Goal: Task Accomplishment & Management: Complete application form

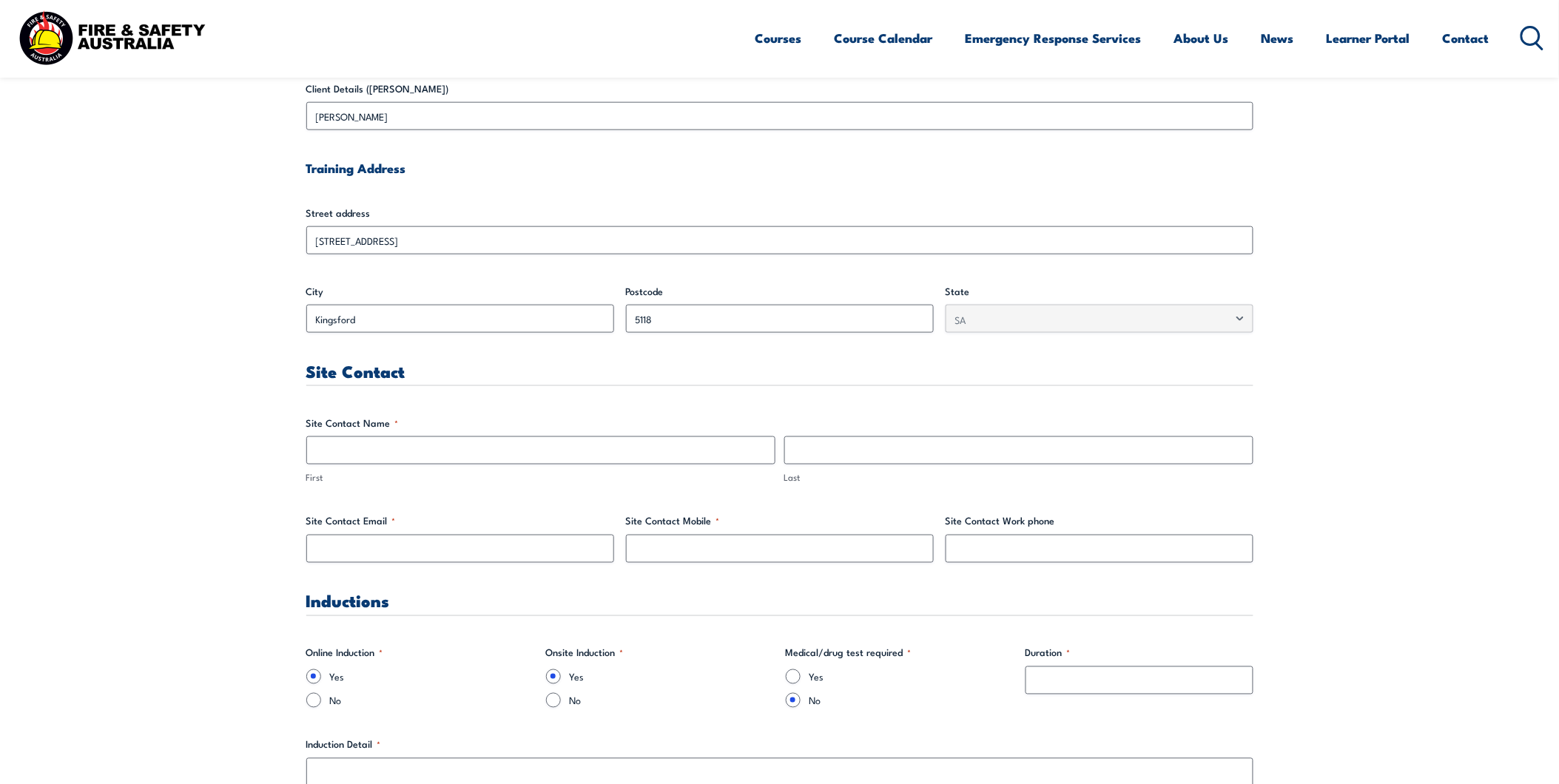
scroll to position [493, 0]
click at [403, 451] on input "First" at bounding box center [540, 449] width 469 height 28
type input "[PERSON_NAME]"
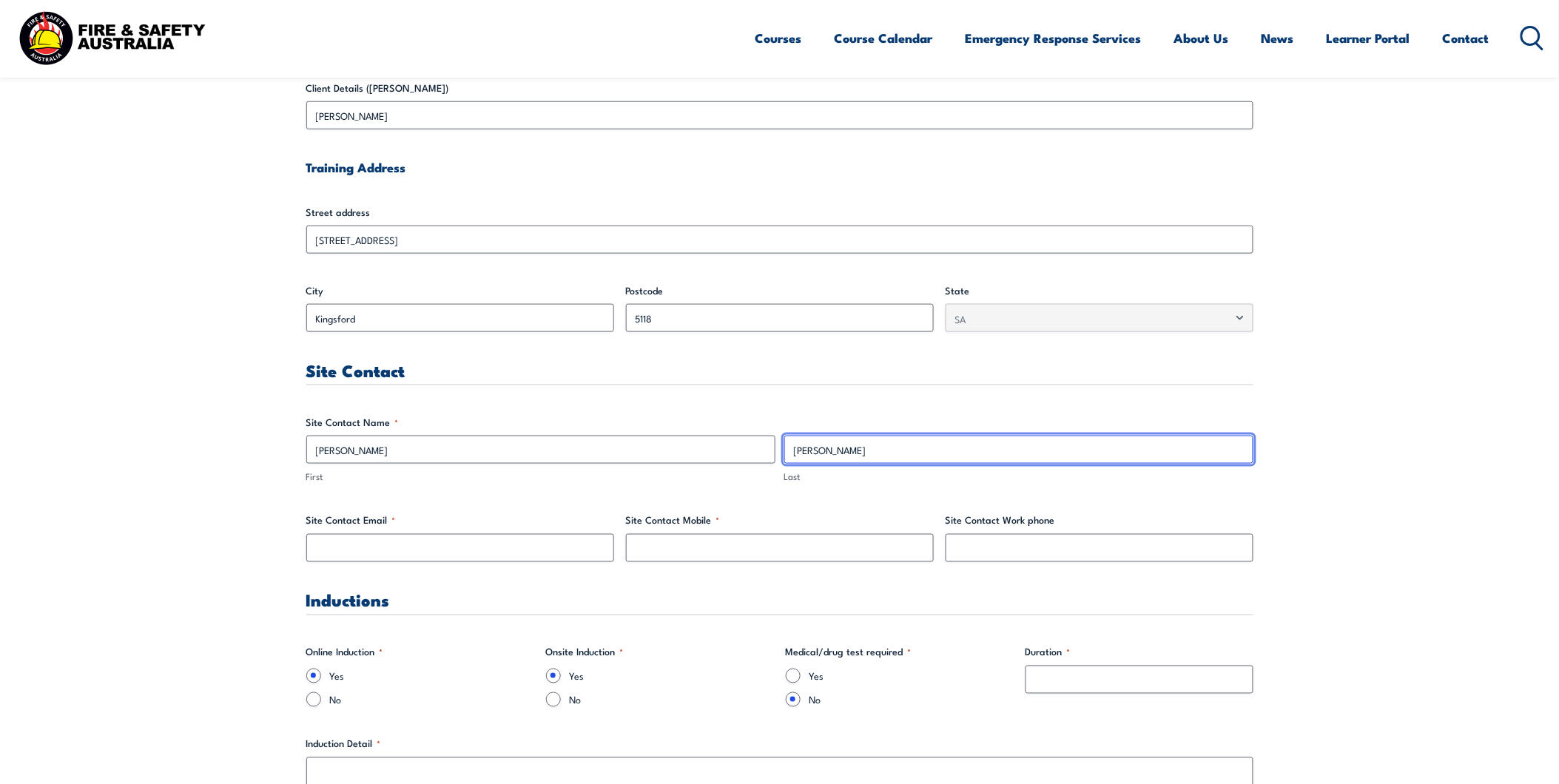
type input "[PERSON_NAME]"
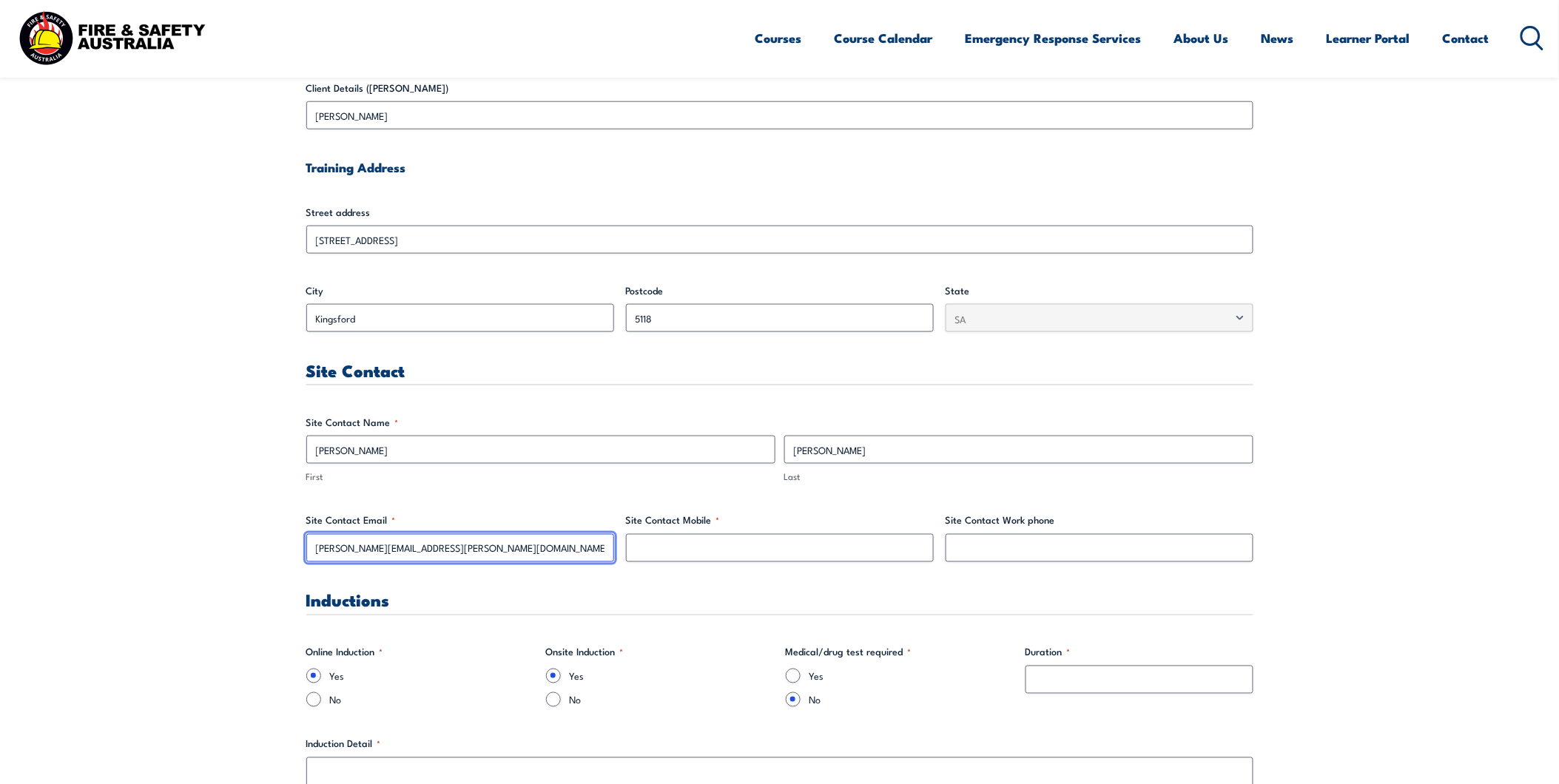
type input "[PERSON_NAME][EMAIL_ADDRESS][PERSON_NAME][DOMAIN_NAME]"
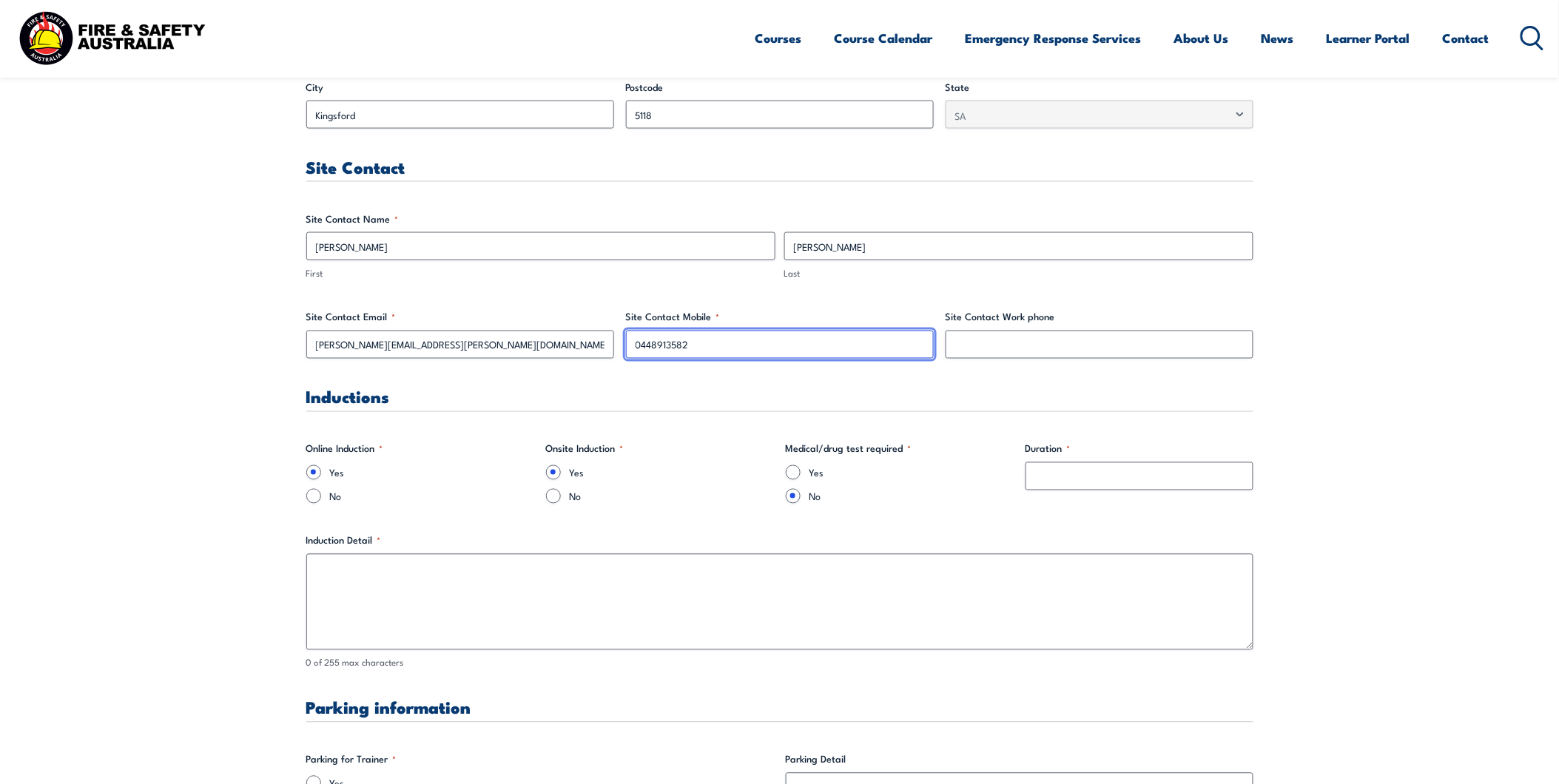
scroll to position [822, 0]
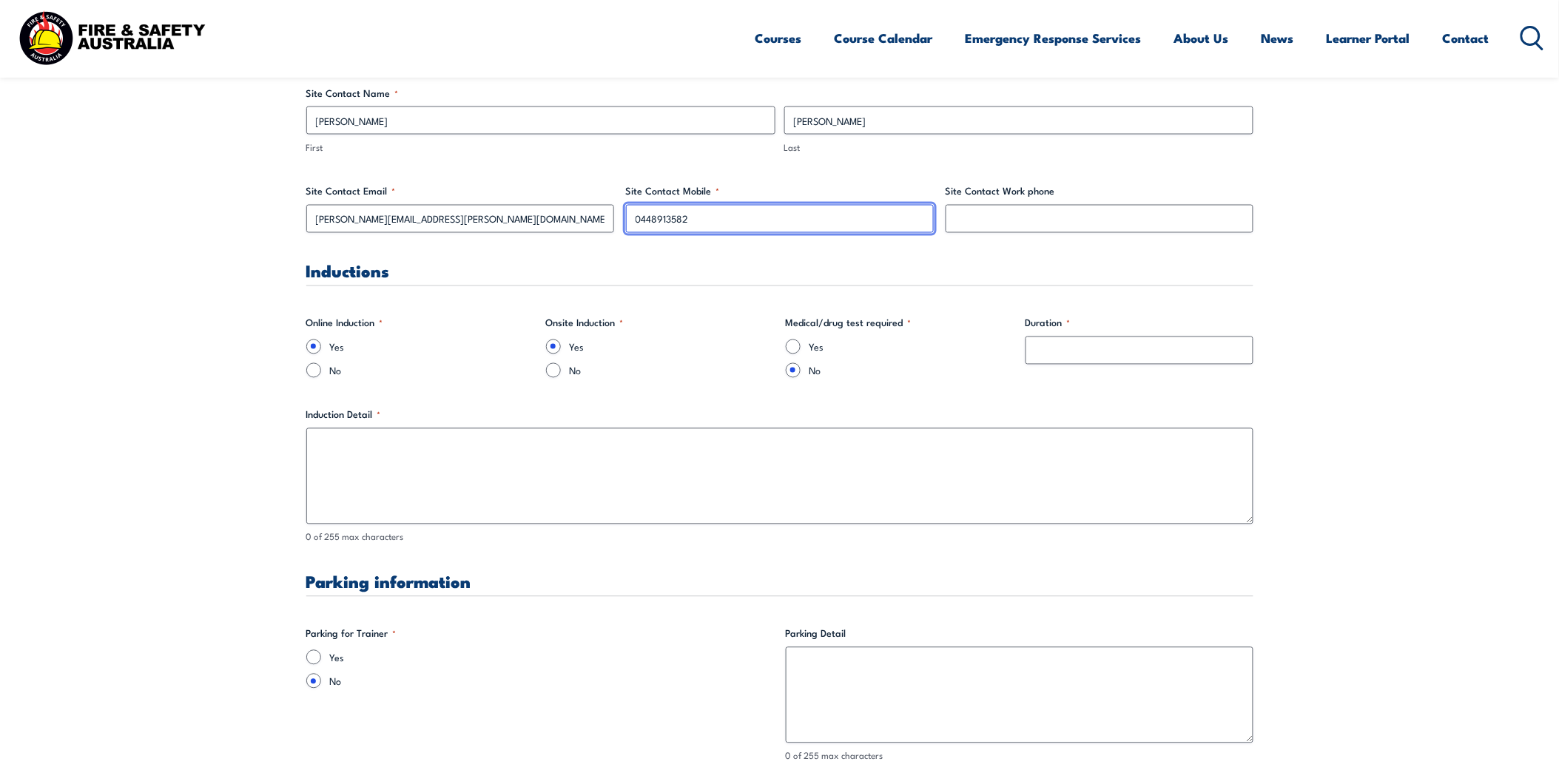
type input "0448913582"
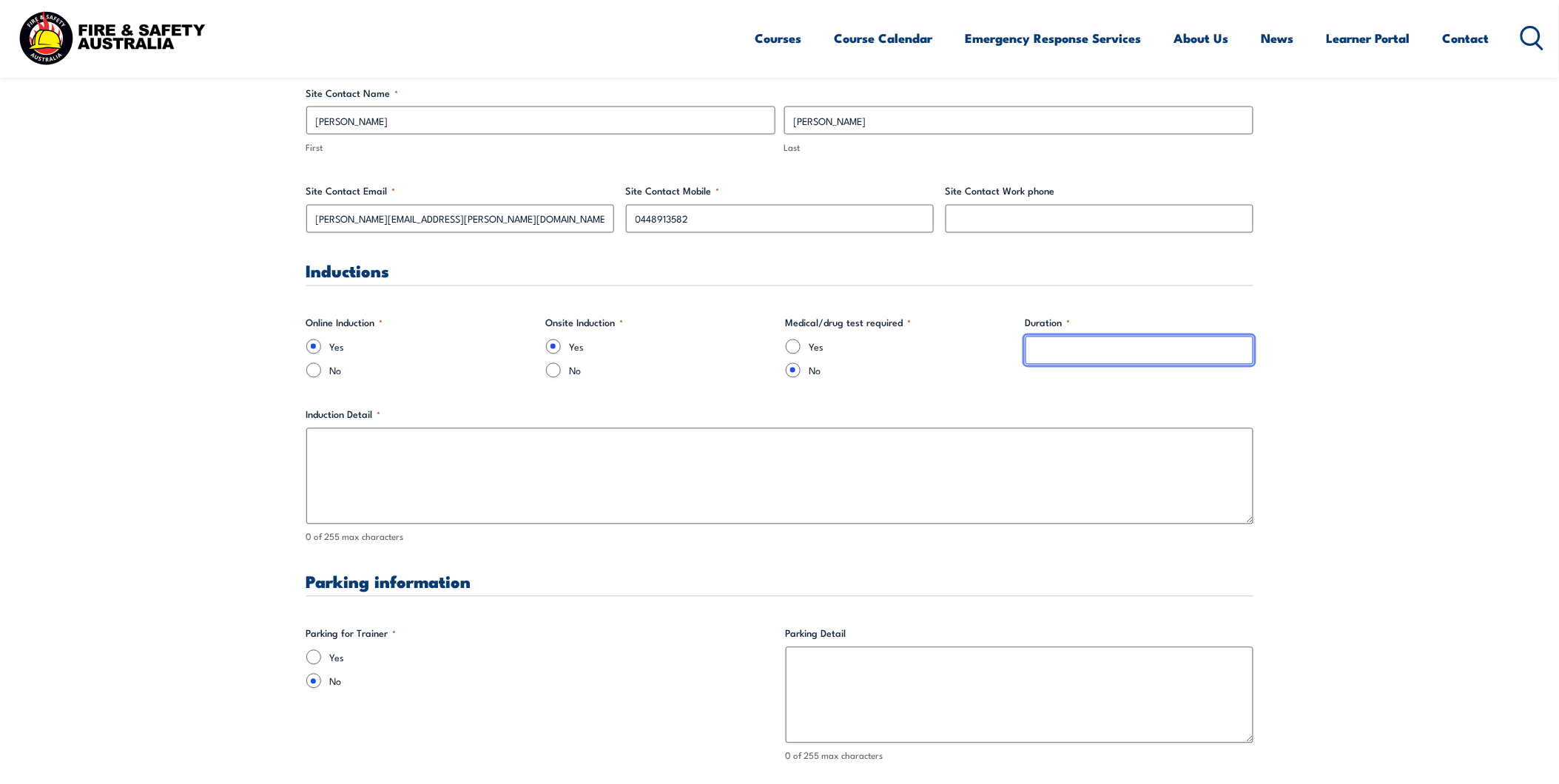
click at [1052, 352] on input "Duration *" at bounding box center [1139, 350] width 228 height 28
click at [549, 370] on input "No" at bounding box center [553, 370] width 14 height 14
radio input "true"
click at [1077, 349] on input "Duration *" at bounding box center [1139, 350] width 228 height 28
type input "2 hours"
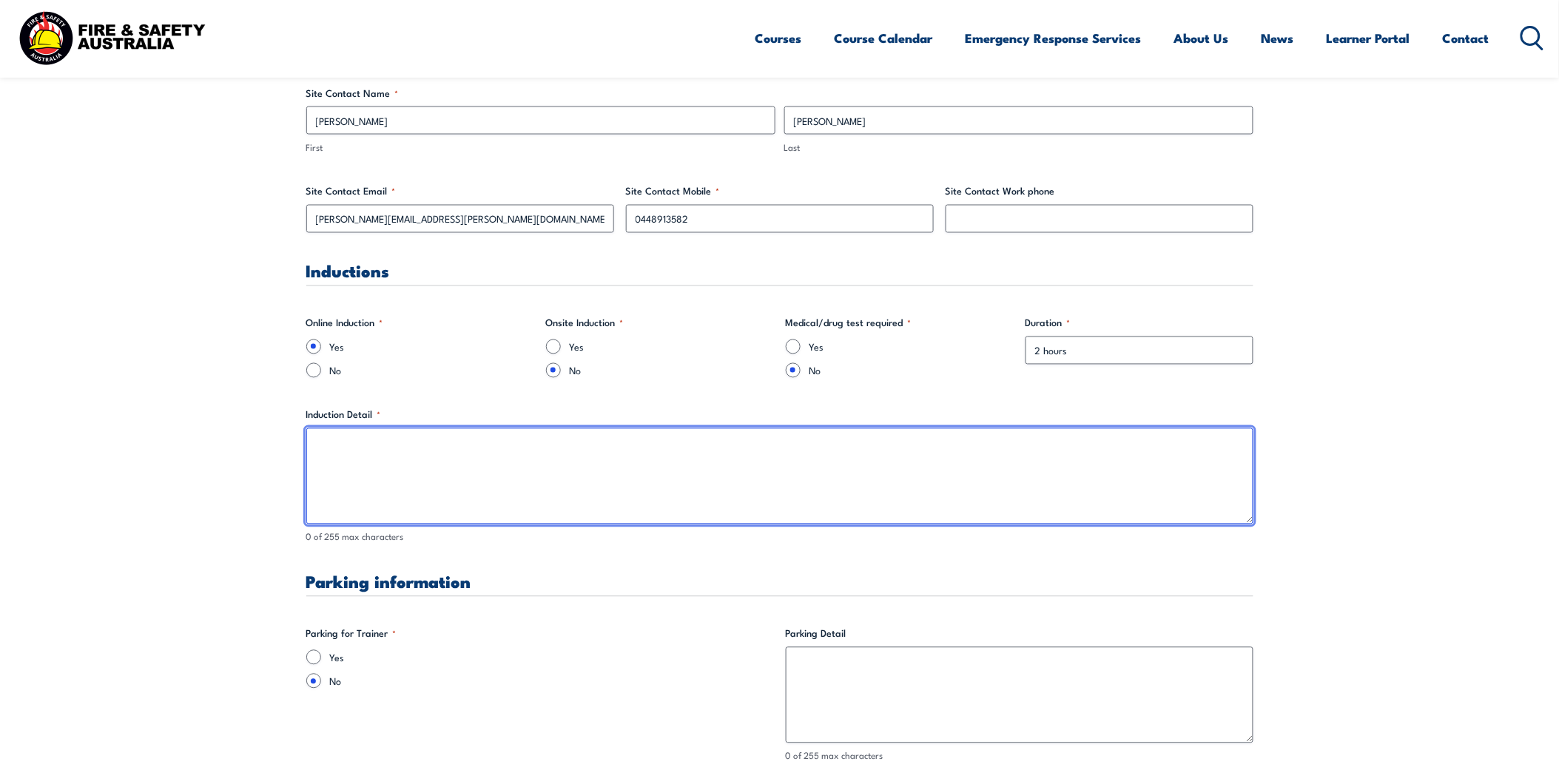
click at [386, 457] on textarea "Induction Detail *" at bounding box center [779, 476] width 947 height 96
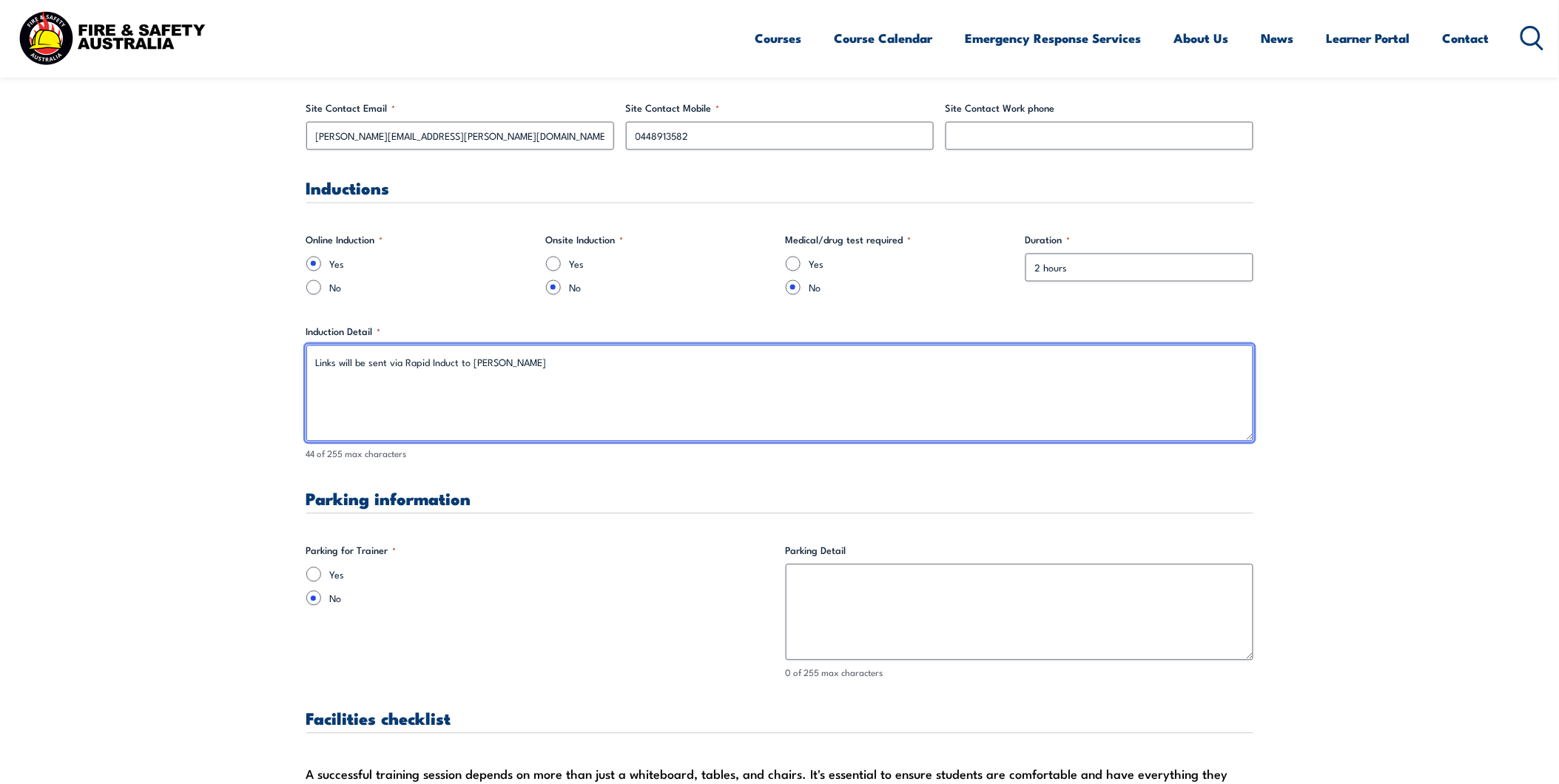
scroll to position [1067, 0]
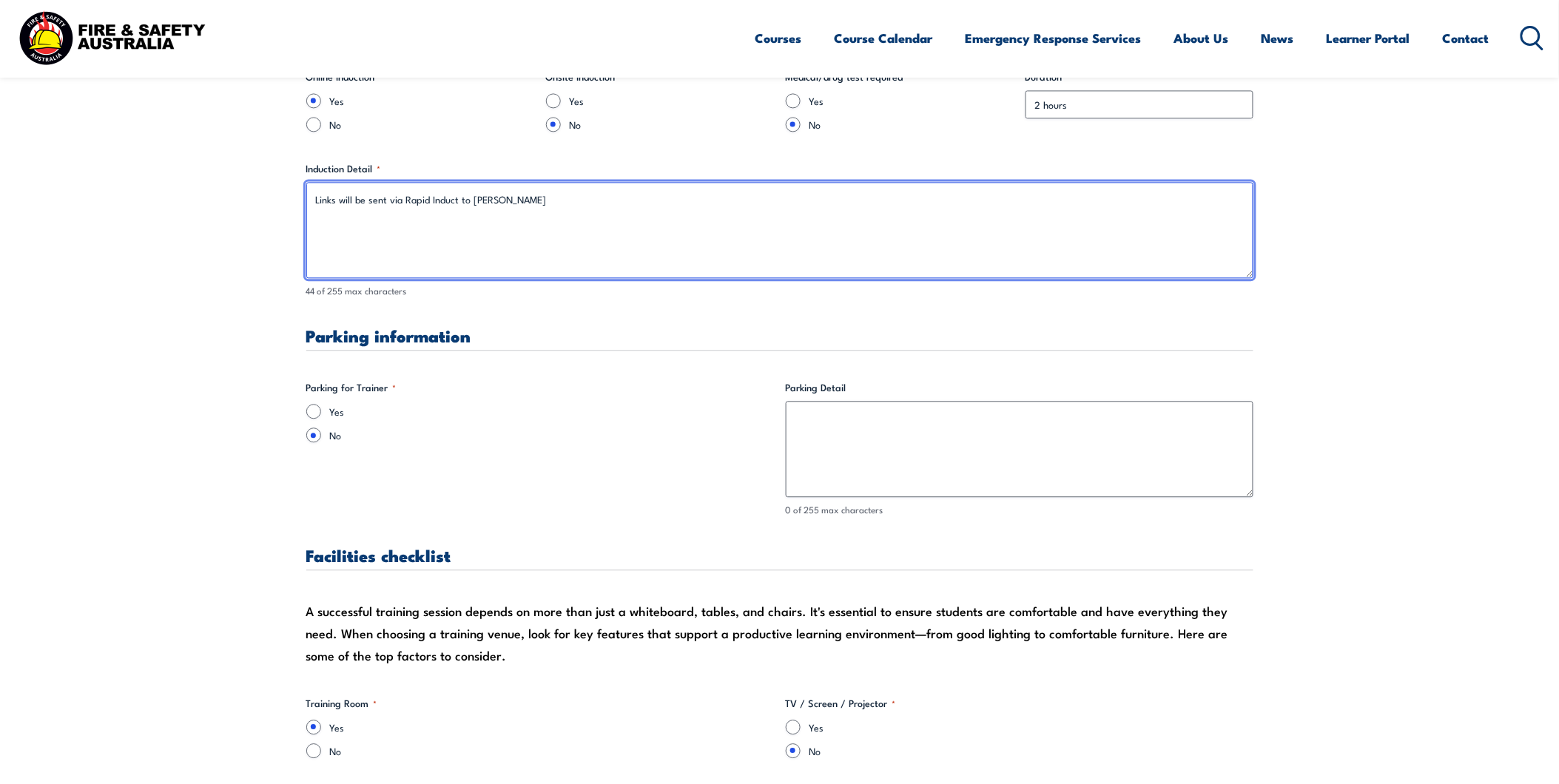
type textarea "Links will be sent via Rapid Induct to [PERSON_NAME]"
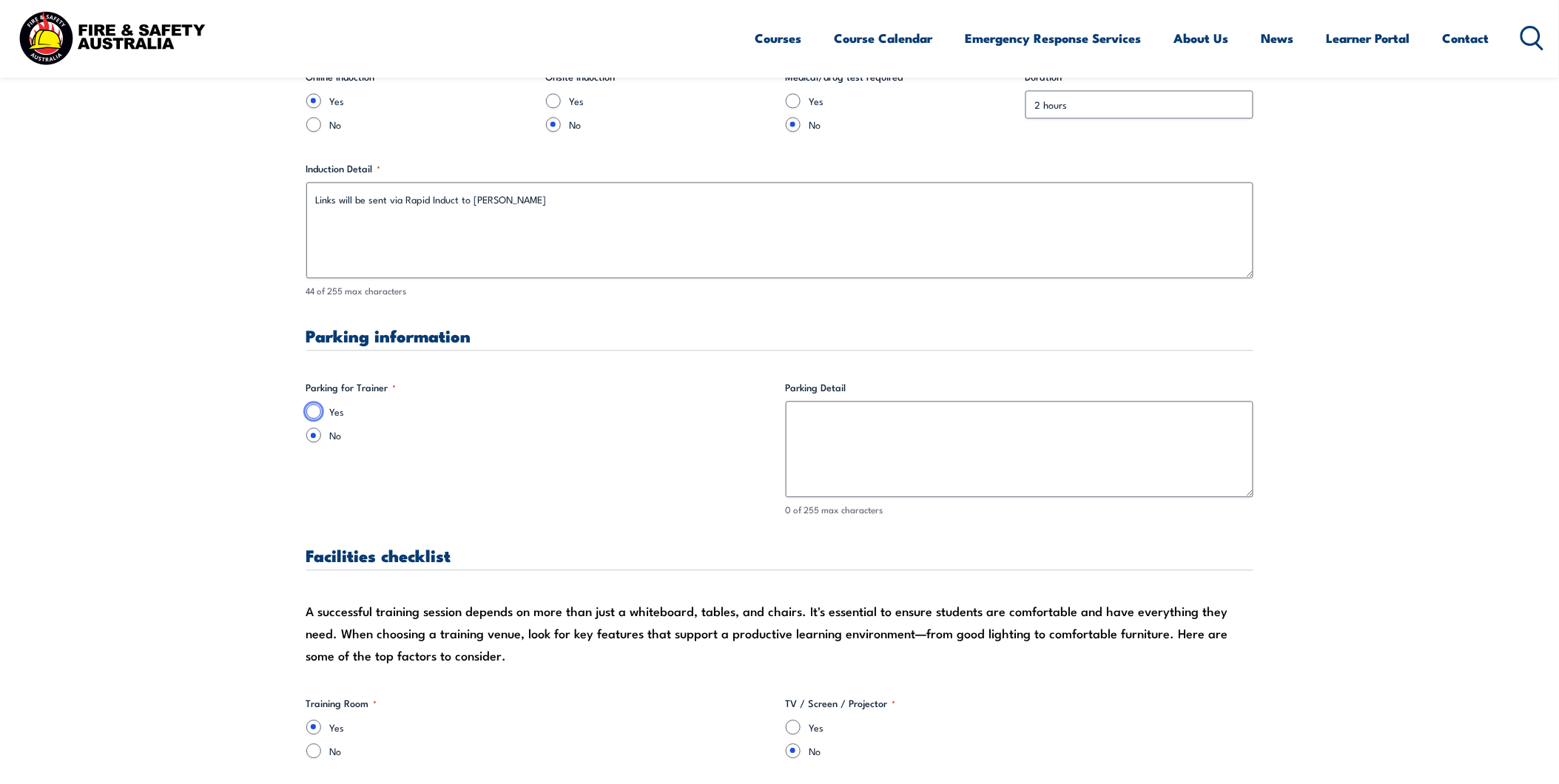
click at [311, 414] on input "Yes" at bounding box center [313, 411] width 14 height 14
radio input "true"
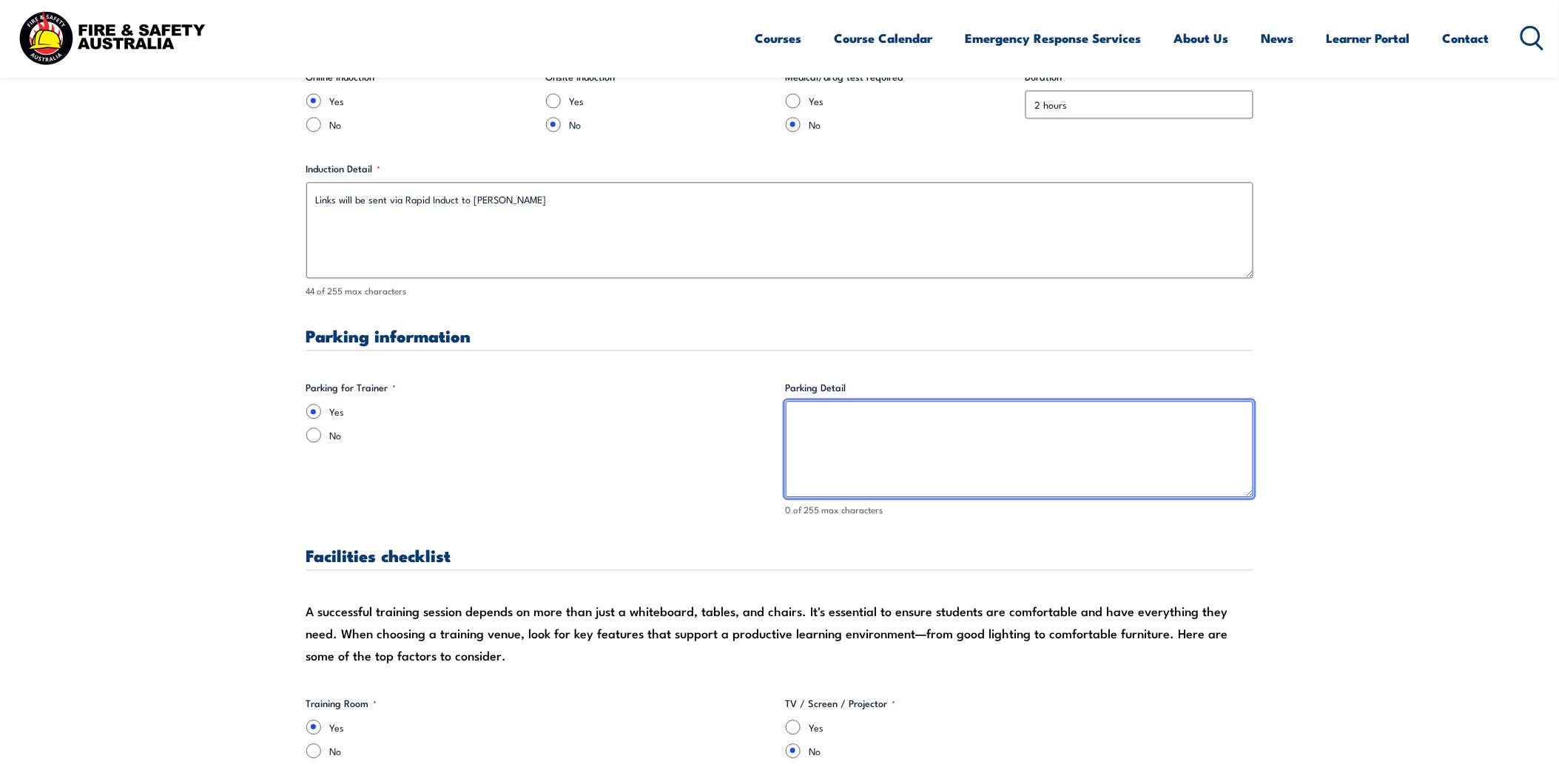
click at [819, 427] on textarea "Parking Detail" at bounding box center [1019, 449] width 468 height 96
click at [927, 423] on textarea "Please park in visitor carparks & present to reception" at bounding box center [1019, 449] width 468 height 96
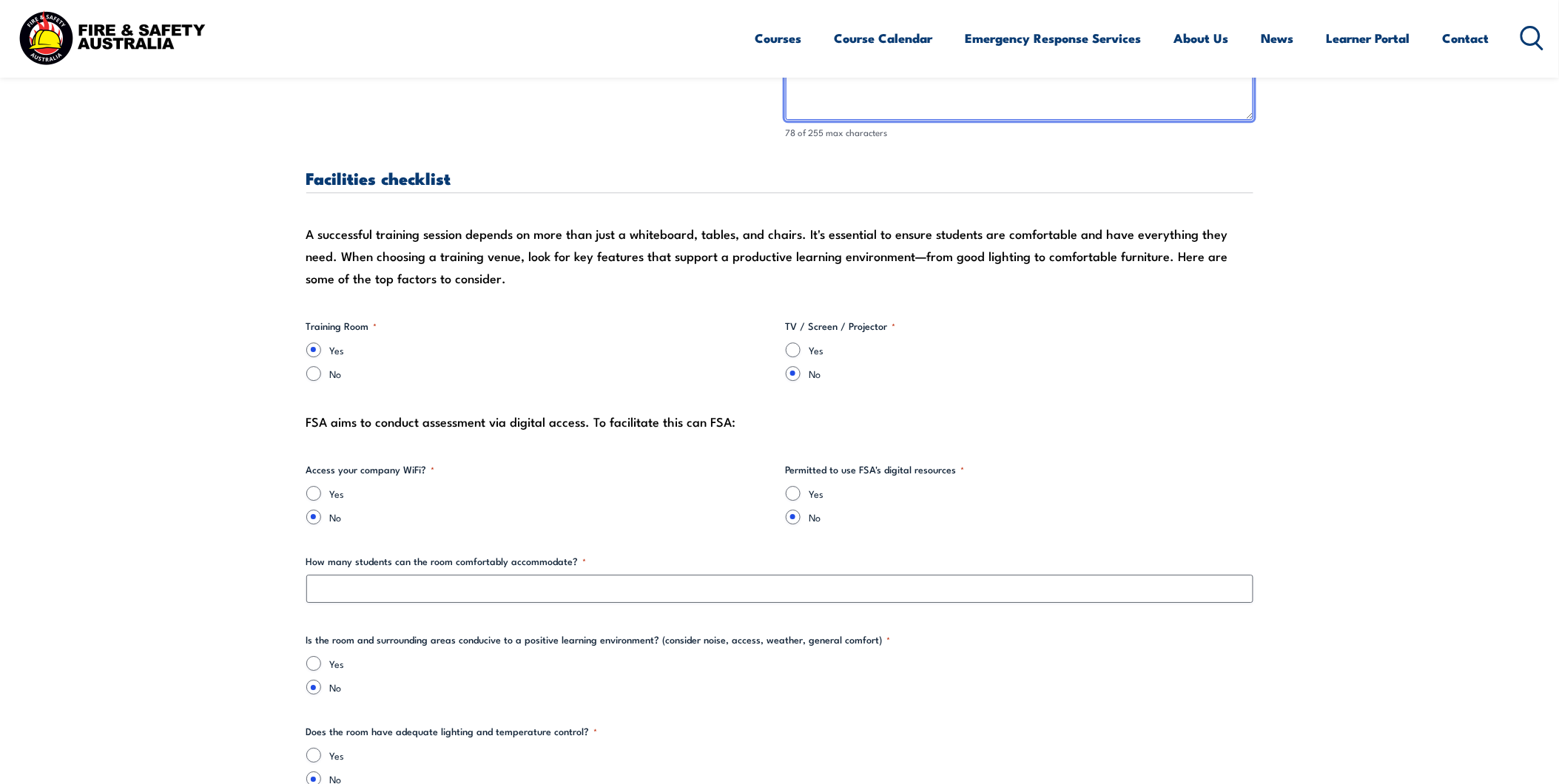
scroll to position [1561, 0]
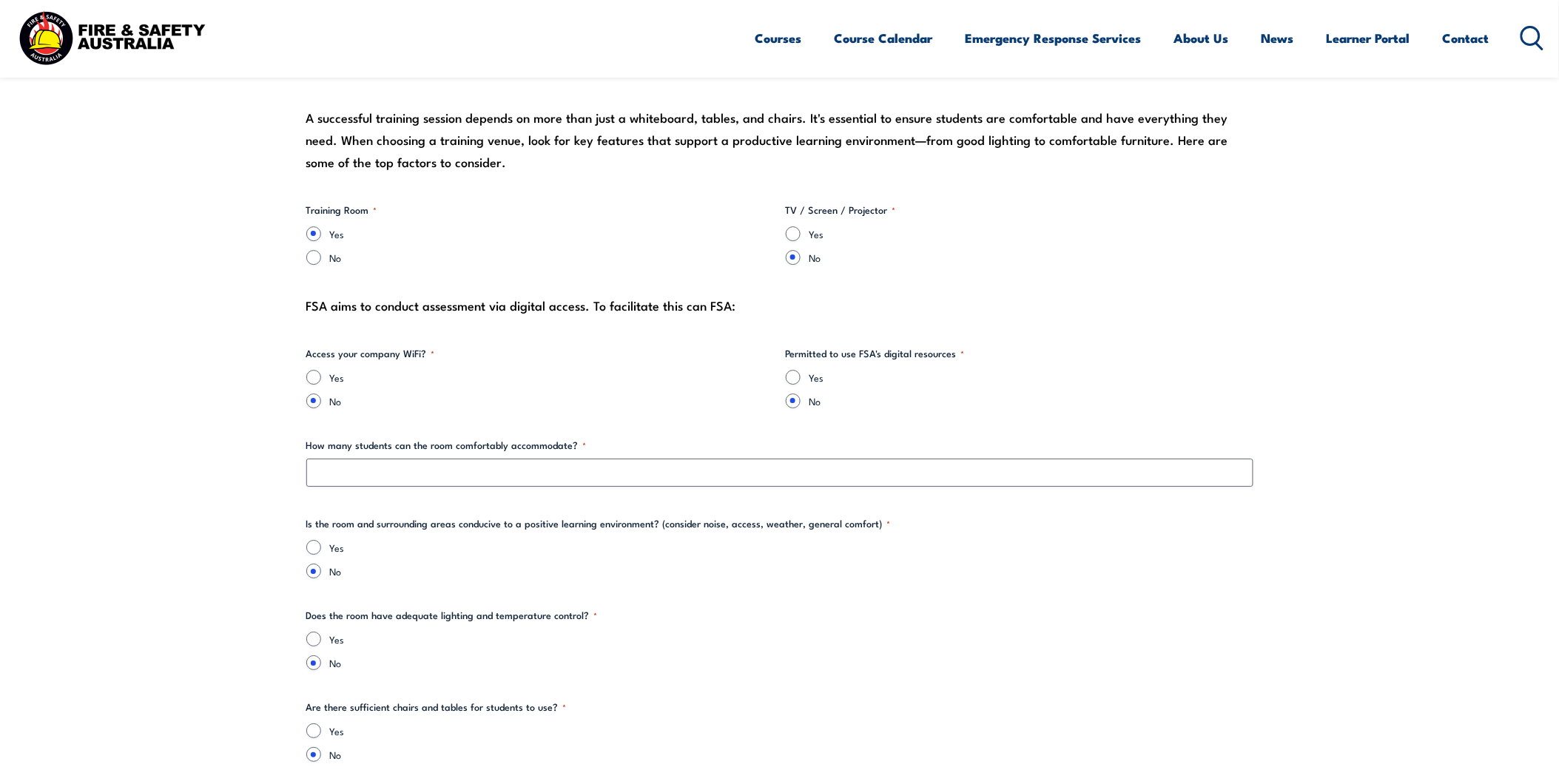
type textarea "Please park in visitor carparks, present to reception & sign into Rapid kiosk"
click at [793, 237] on input "Yes" at bounding box center [793, 234] width 14 height 14
radio input "true"
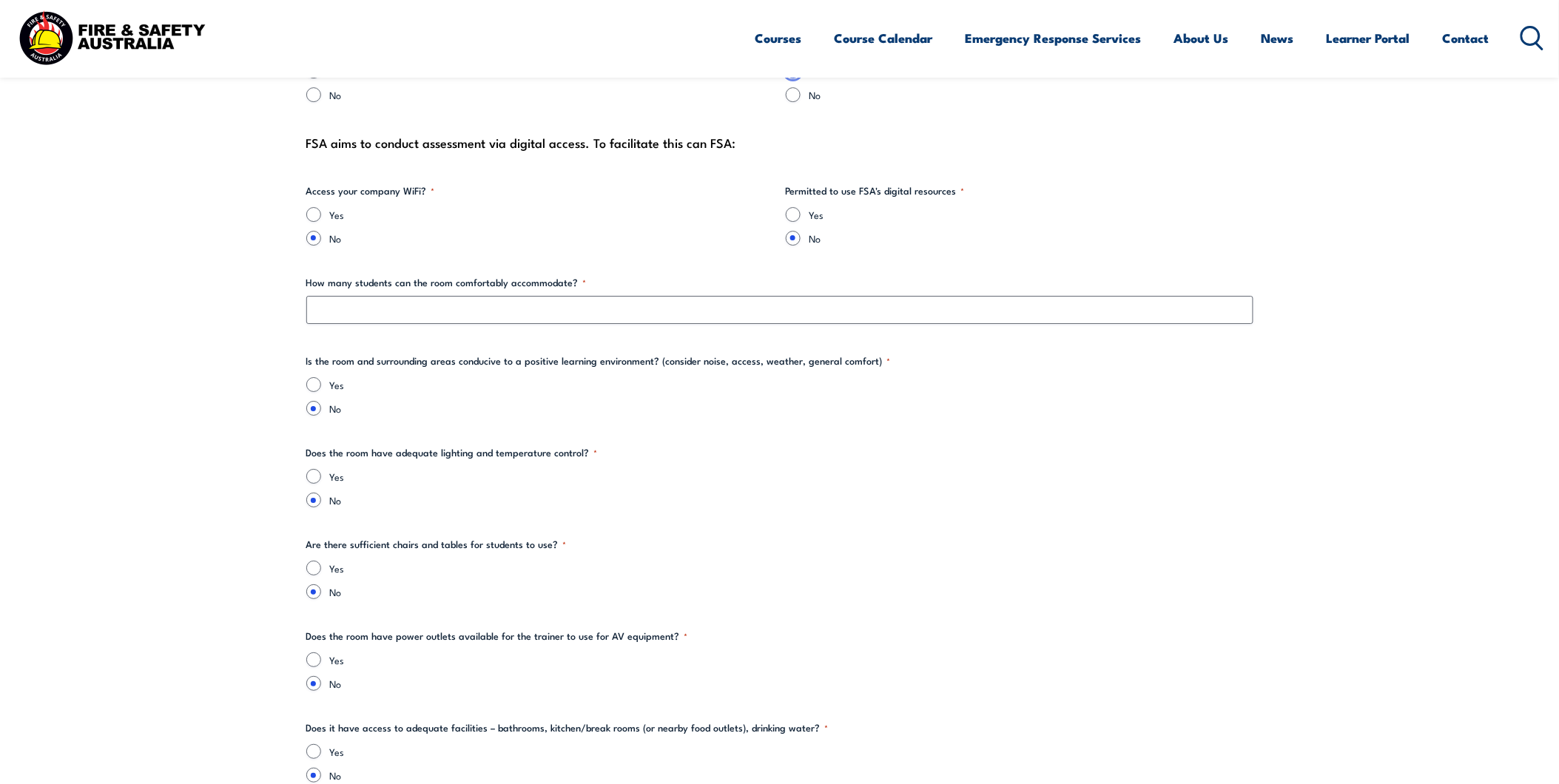
scroll to position [1724, 0]
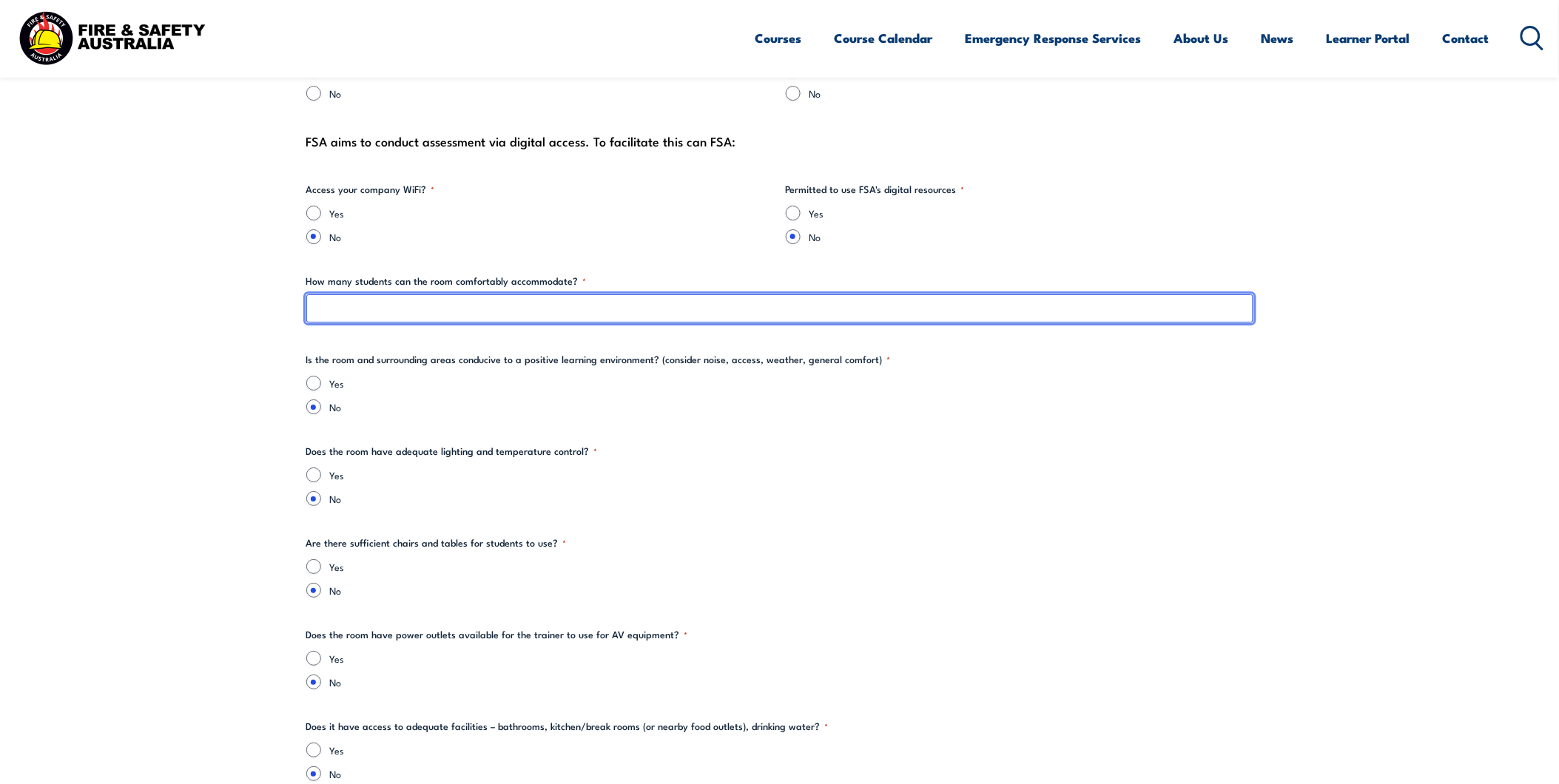
click at [514, 313] on input "How many students can the room comfortably accommodate? *" at bounding box center [779, 307] width 947 height 28
type input "NA"
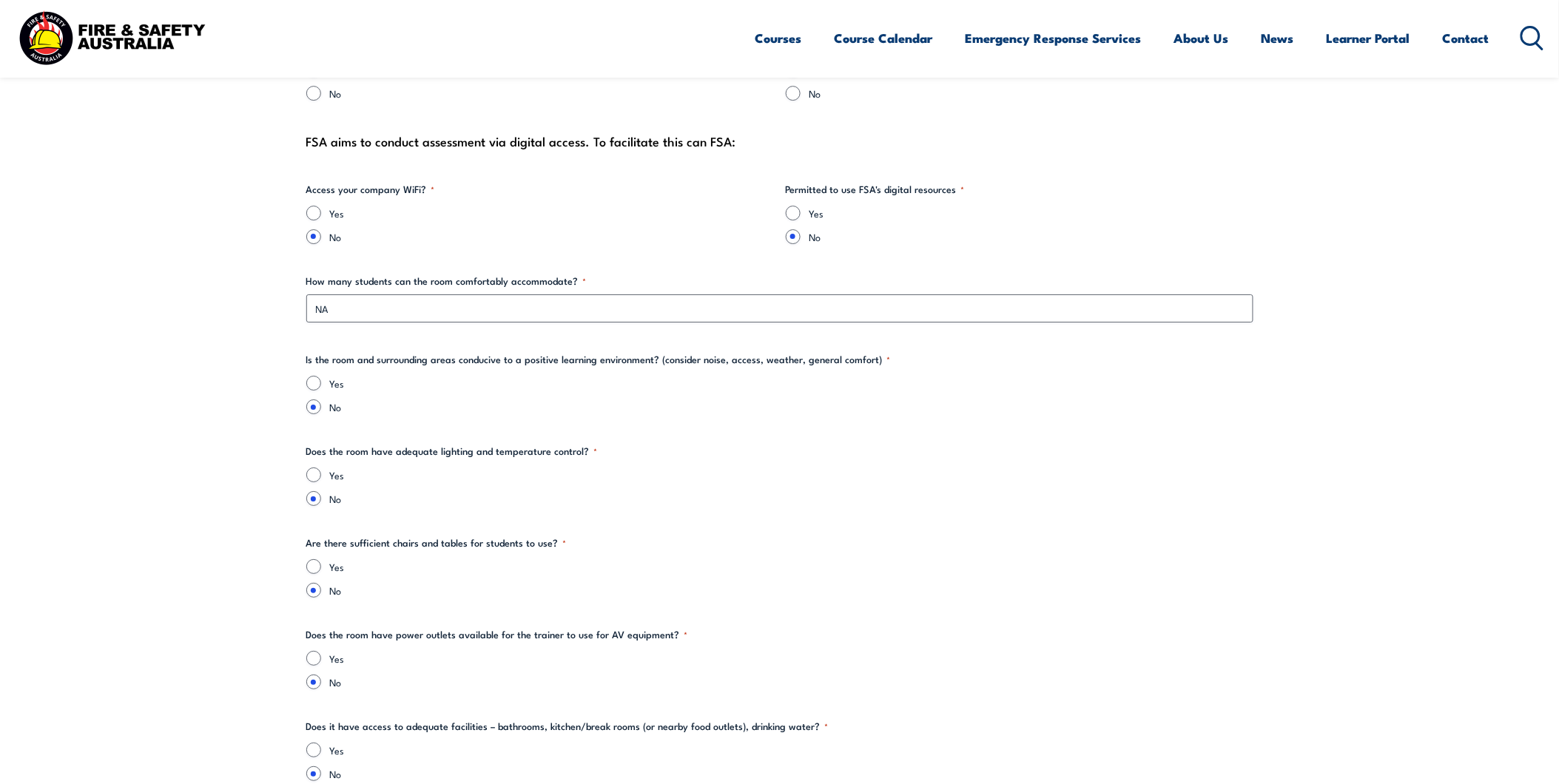
click at [1186, 497] on label "No" at bounding box center [792, 498] width 923 height 14
click at [321, 497] on input "No" at bounding box center [313, 498] width 14 height 14
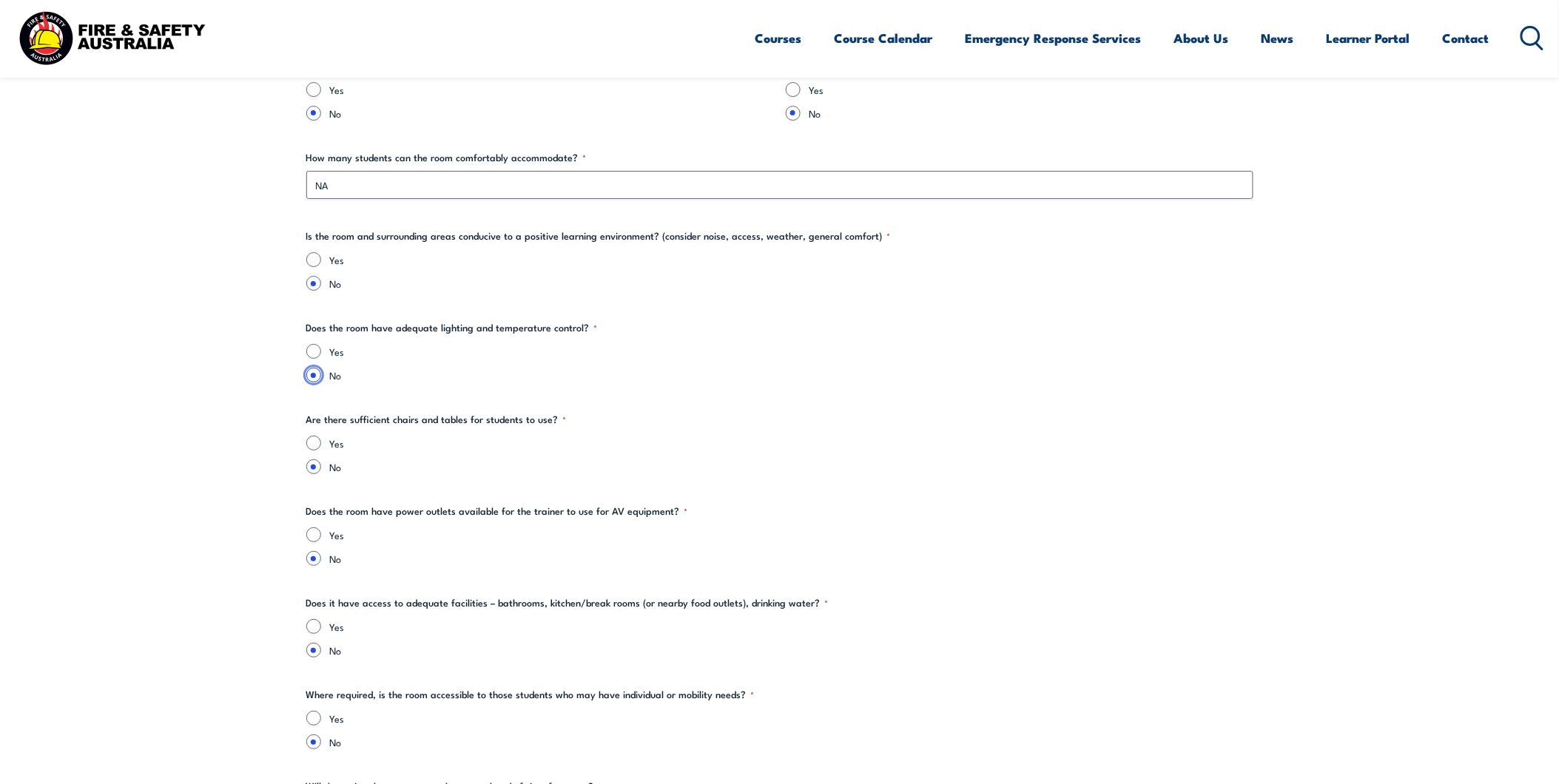
scroll to position [1971, 0]
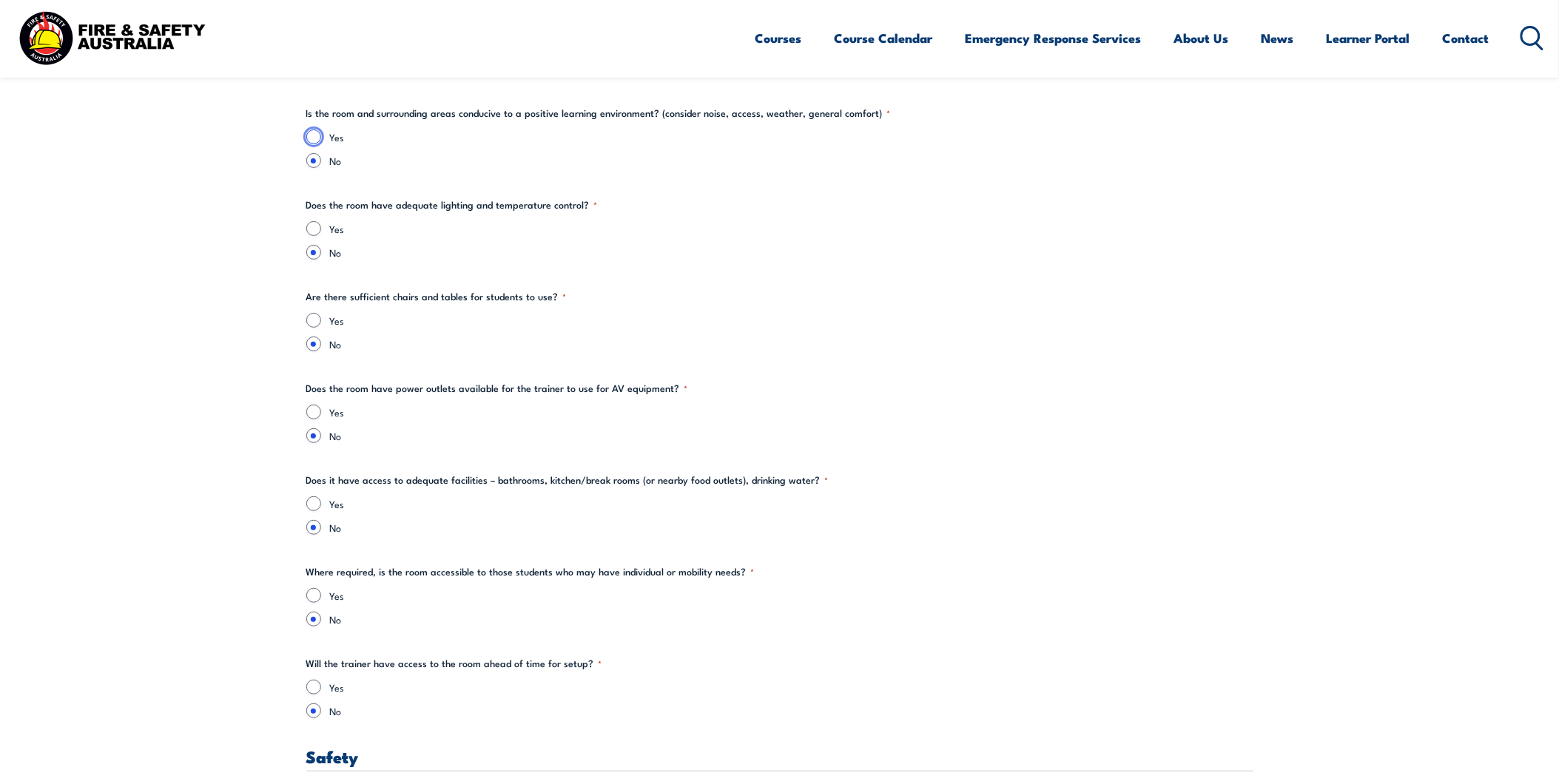
click at [312, 136] on input "Yes" at bounding box center [313, 137] width 14 height 14
radio input "true"
click at [312, 226] on input "Yes" at bounding box center [313, 228] width 14 height 14
radio input "true"
click at [315, 318] on input "Yes" at bounding box center [313, 320] width 14 height 14
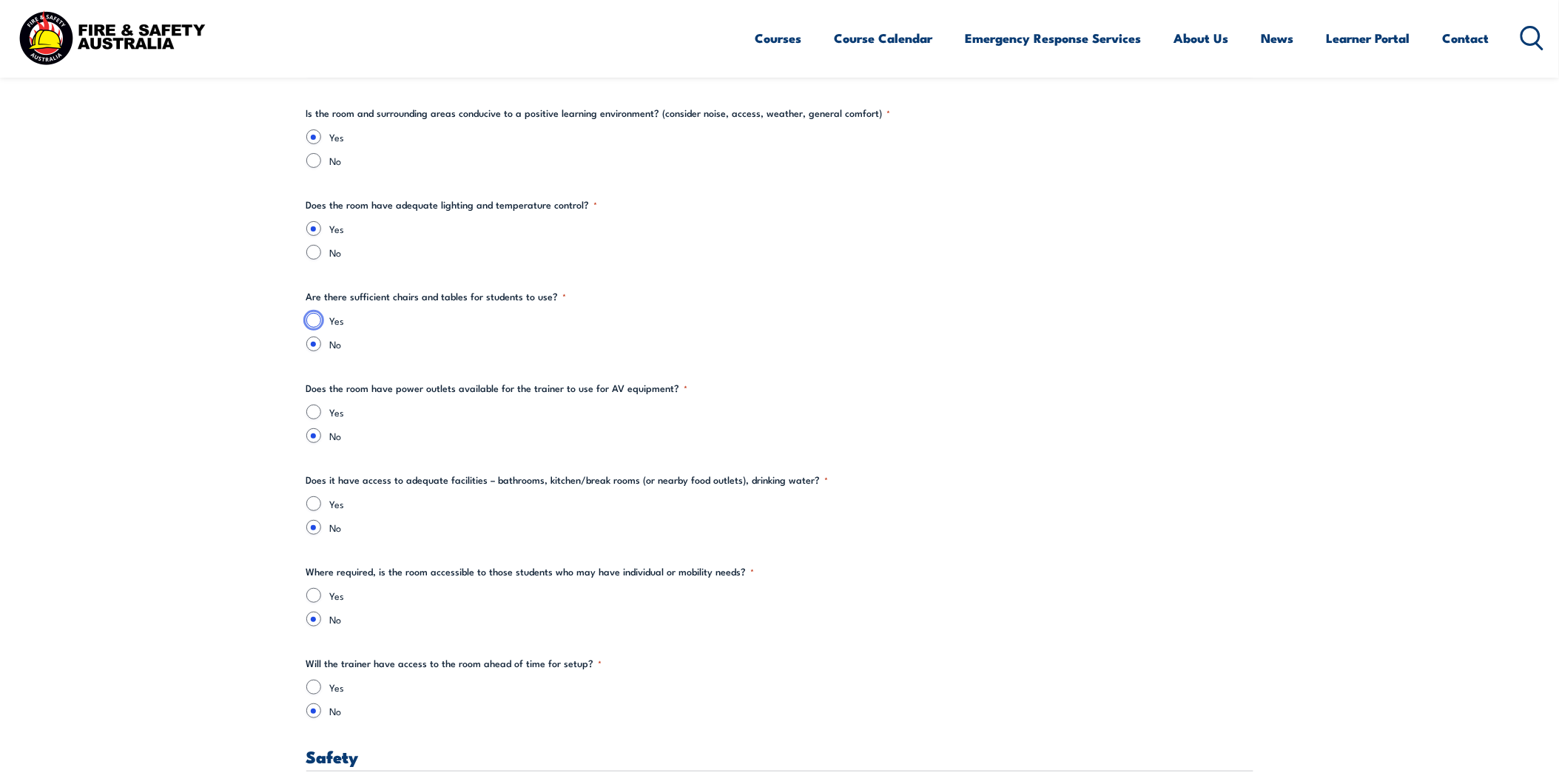
radio input "true"
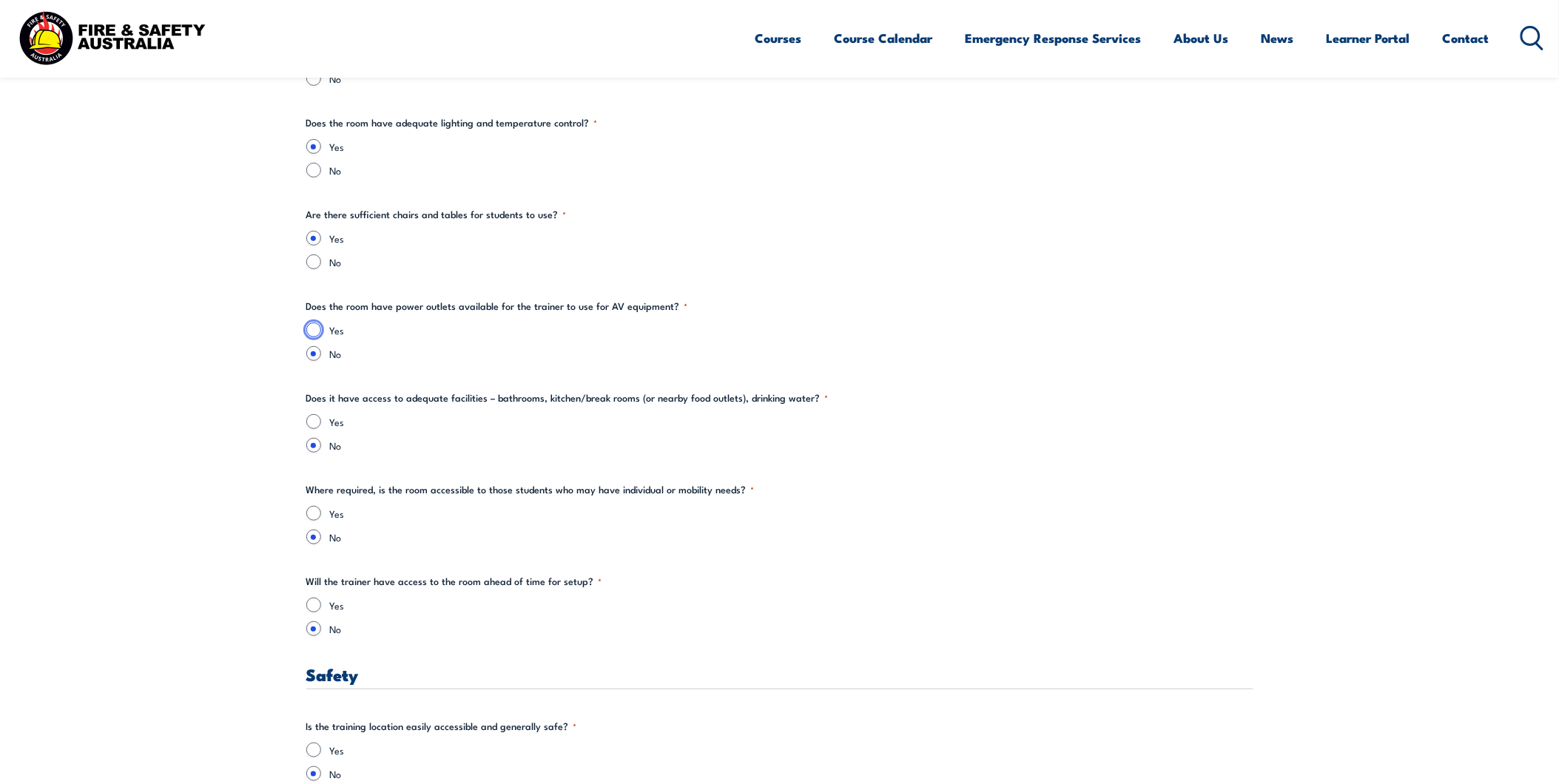
click at [318, 326] on input "Yes" at bounding box center [313, 330] width 14 height 14
radio input "true"
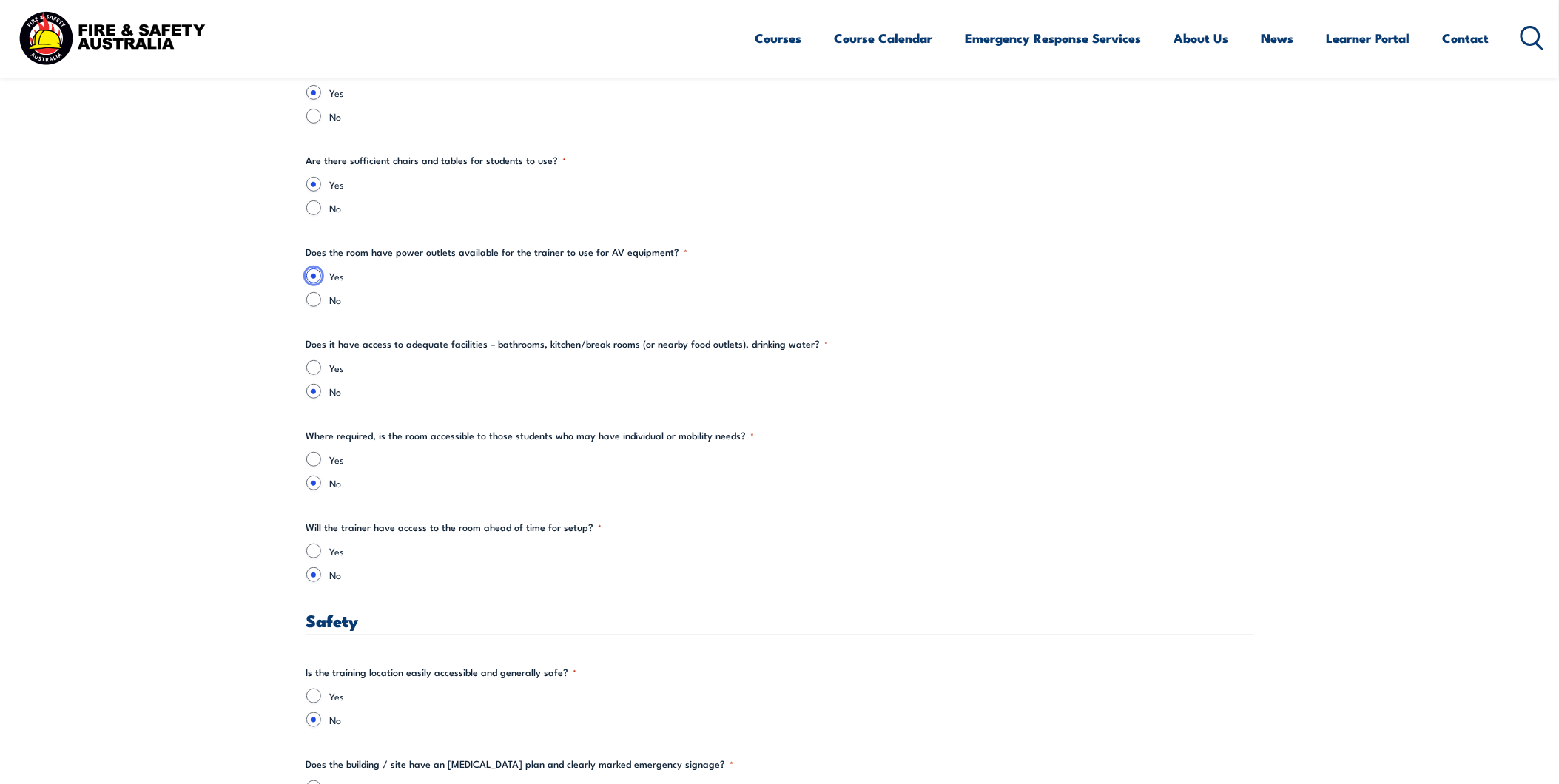
scroll to position [2135, 0]
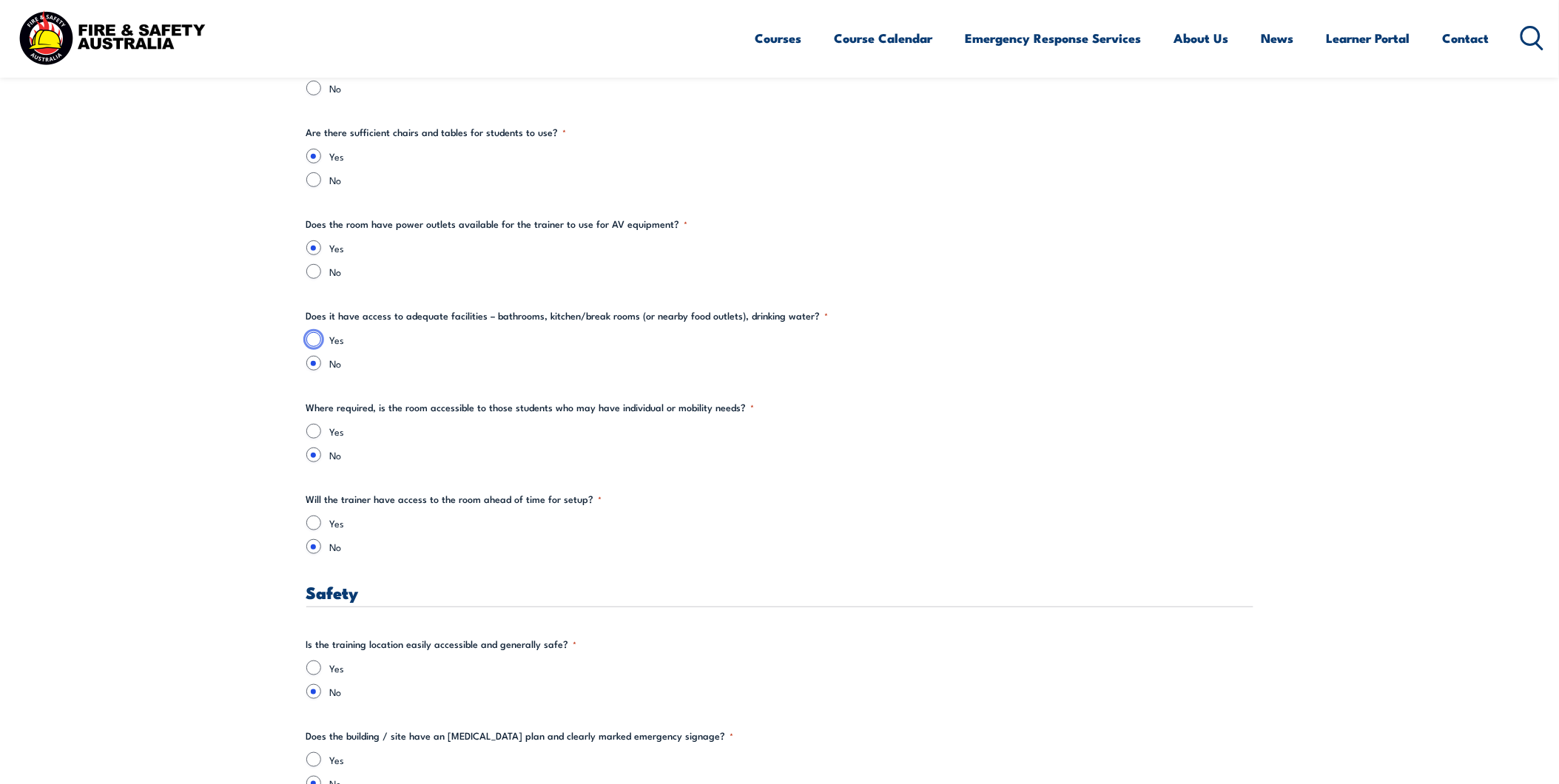
click at [316, 339] on input "Yes" at bounding box center [313, 339] width 14 height 14
radio input "true"
click at [320, 431] on input "Yes" at bounding box center [313, 431] width 14 height 14
radio input "true"
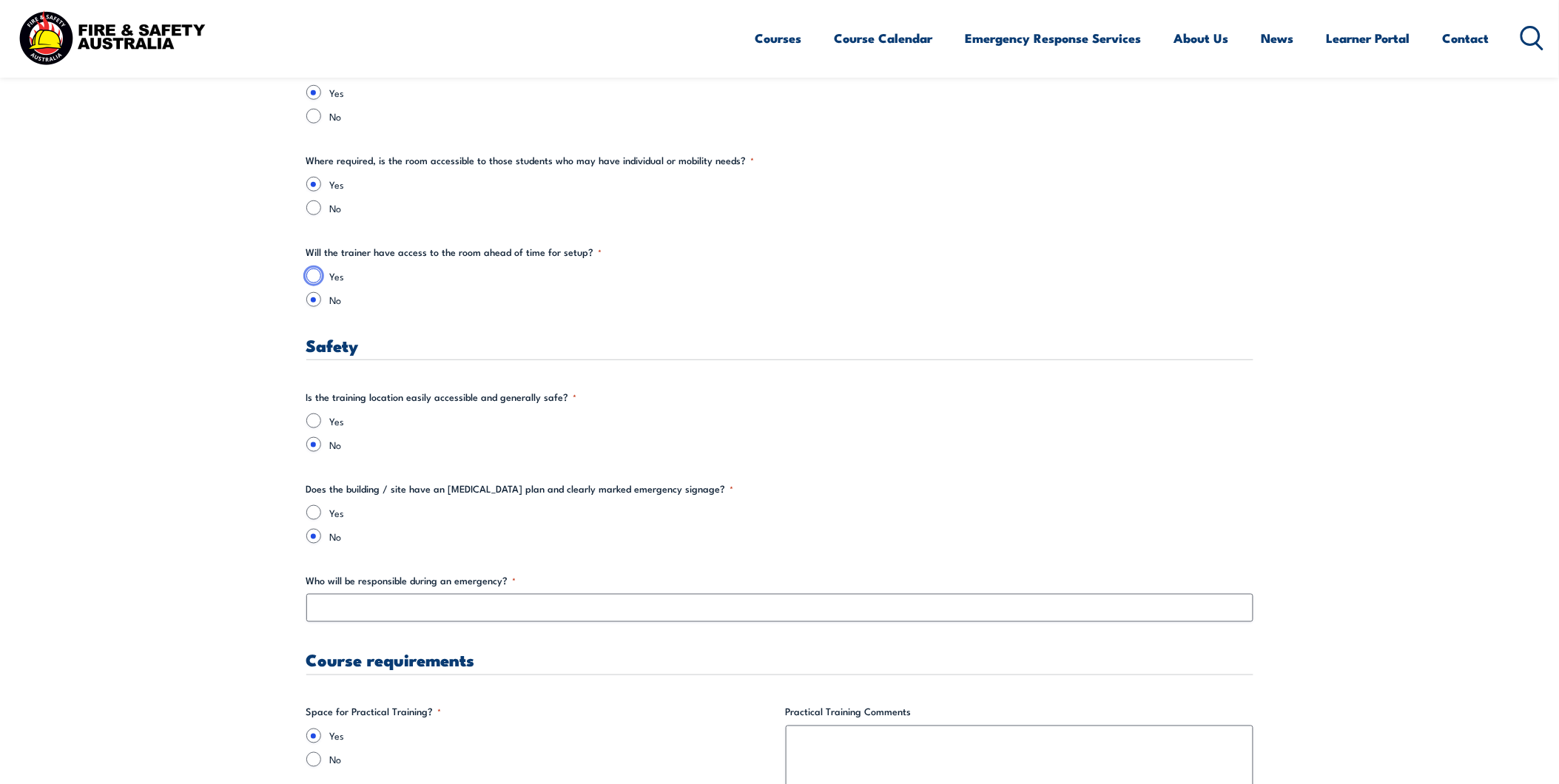
click at [309, 274] on input "Yes" at bounding box center [313, 275] width 14 height 14
radio input "true"
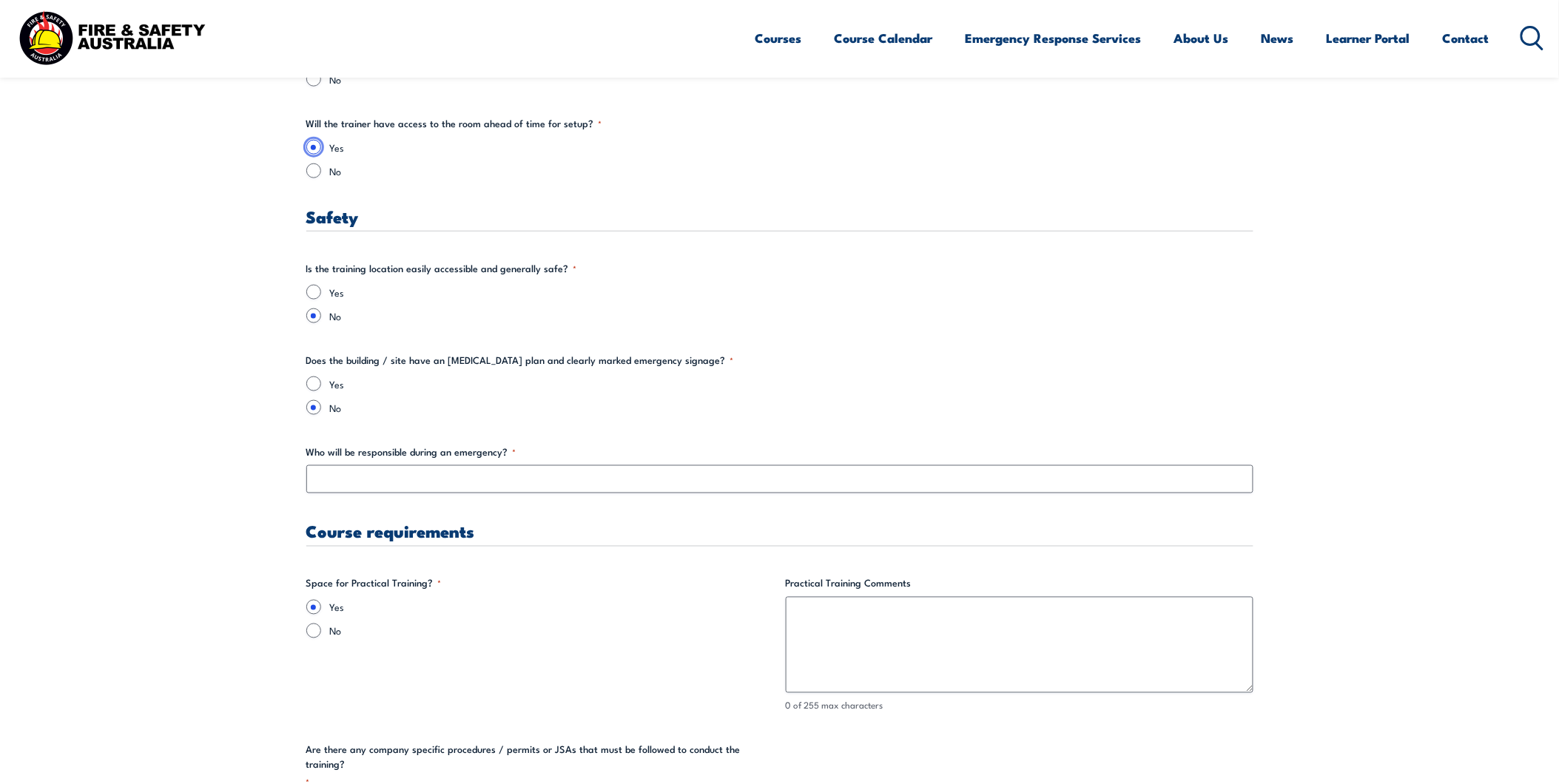
scroll to position [2546, 0]
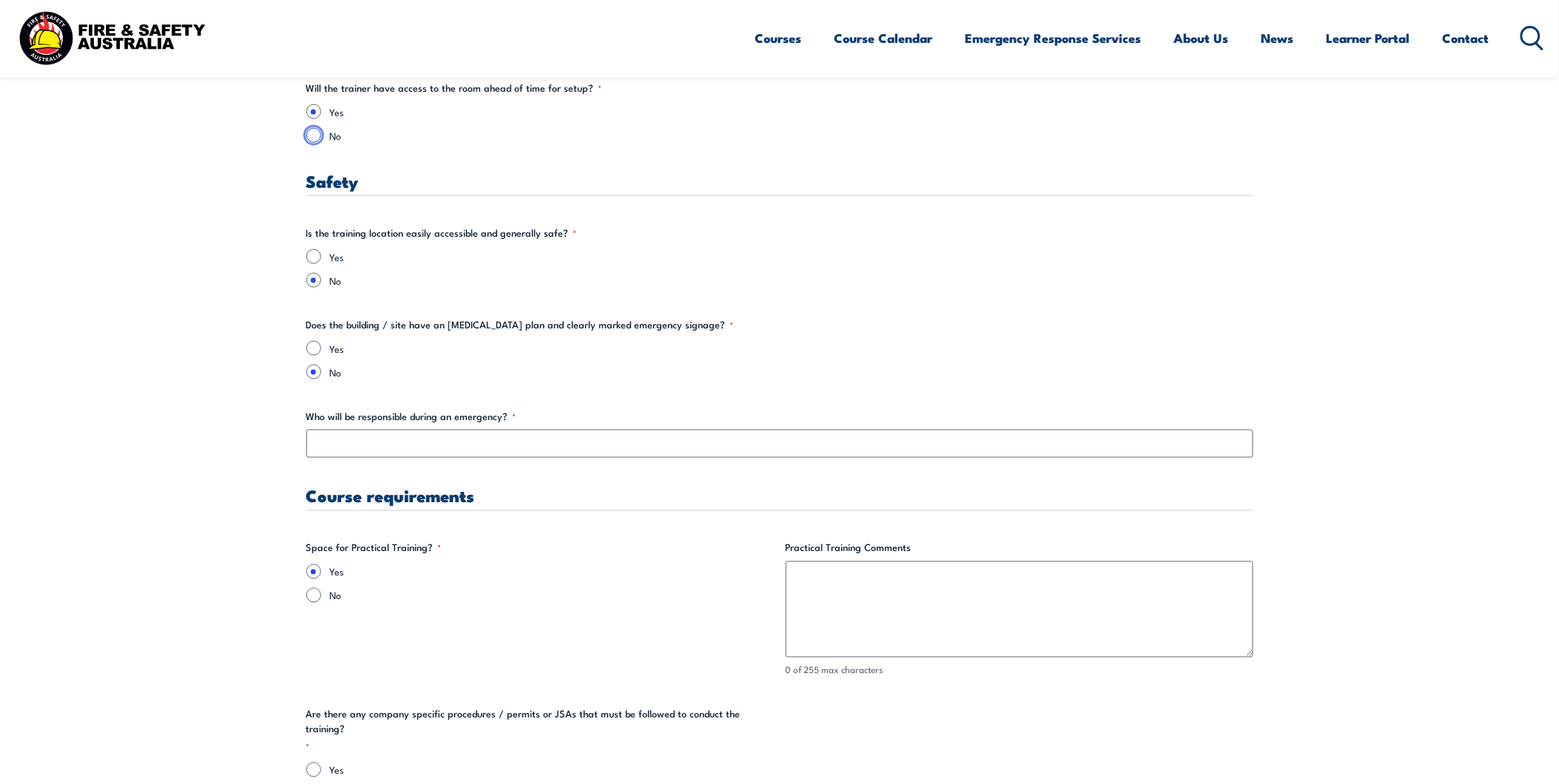
click at [319, 135] on input "No" at bounding box center [313, 135] width 14 height 14
radio input "true"
click at [312, 259] on input "Yes" at bounding box center [313, 256] width 14 height 14
radio input "true"
click at [315, 348] on input "Yes" at bounding box center [313, 348] width 14 height 14
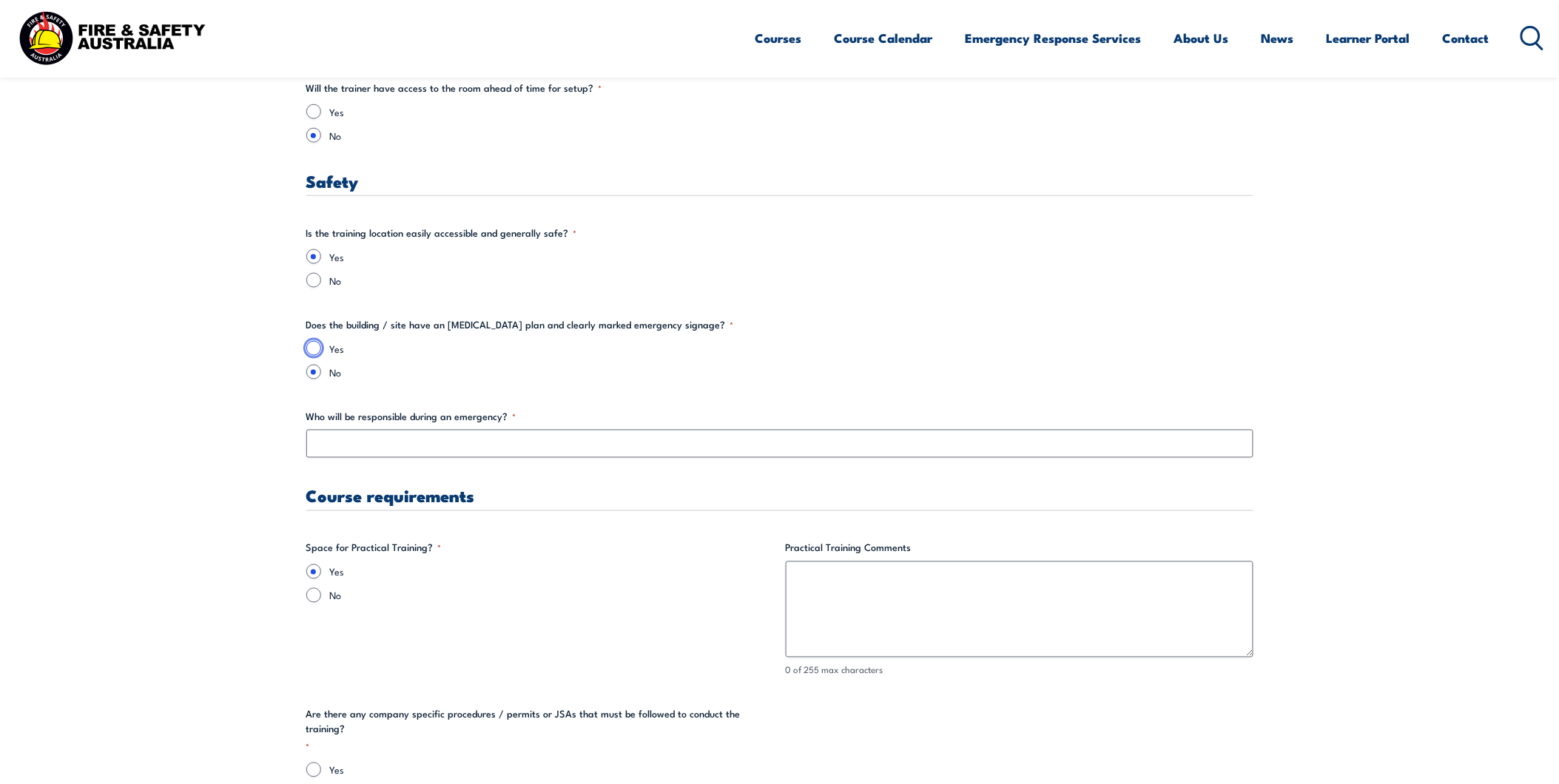
radio input "true"
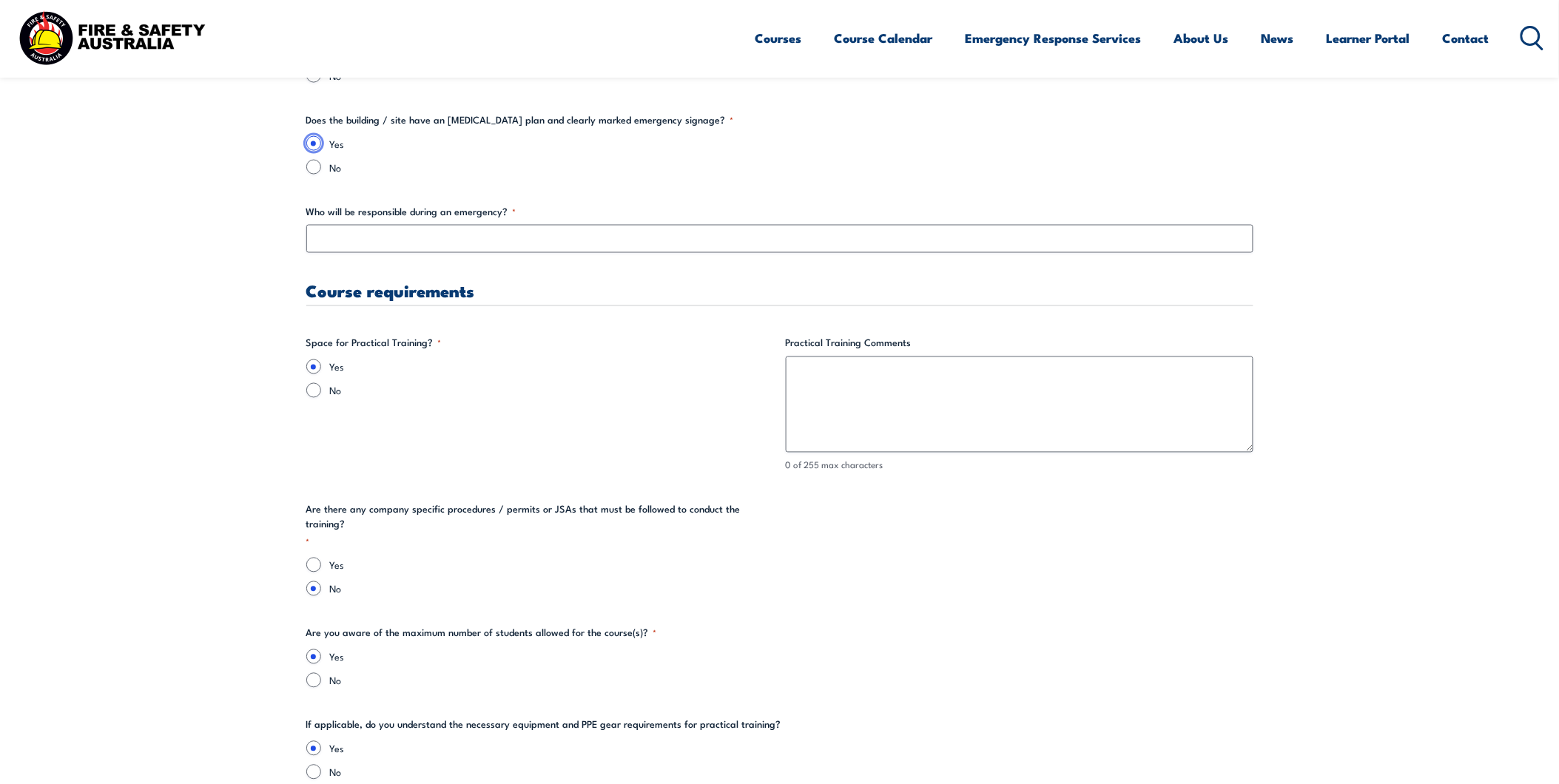
scroll to position [2793, 0]
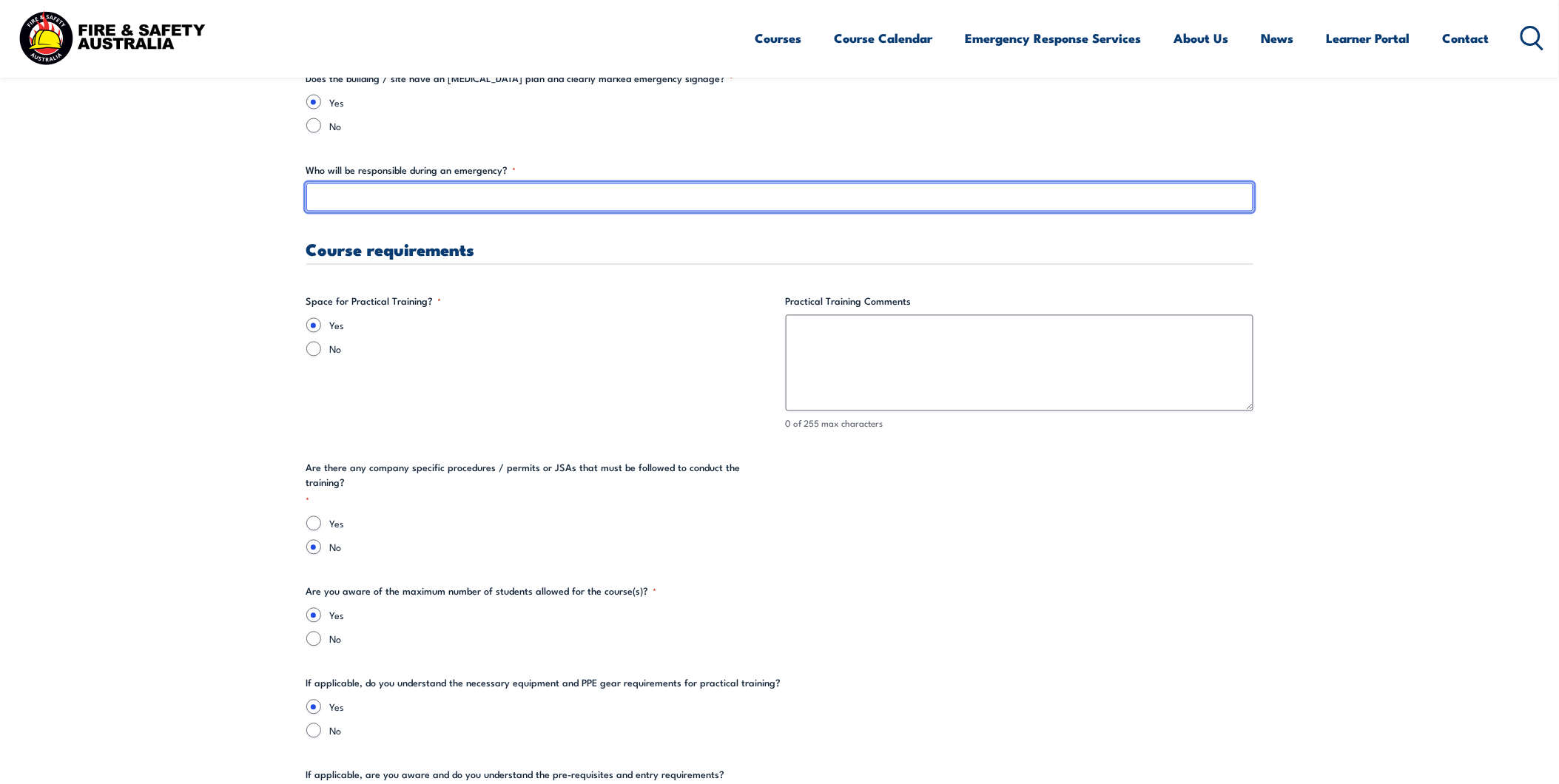
click at [347, 198] on input "Who will be responsible during an emergency? *" at bounding box center [779, 197] width 947 height 28
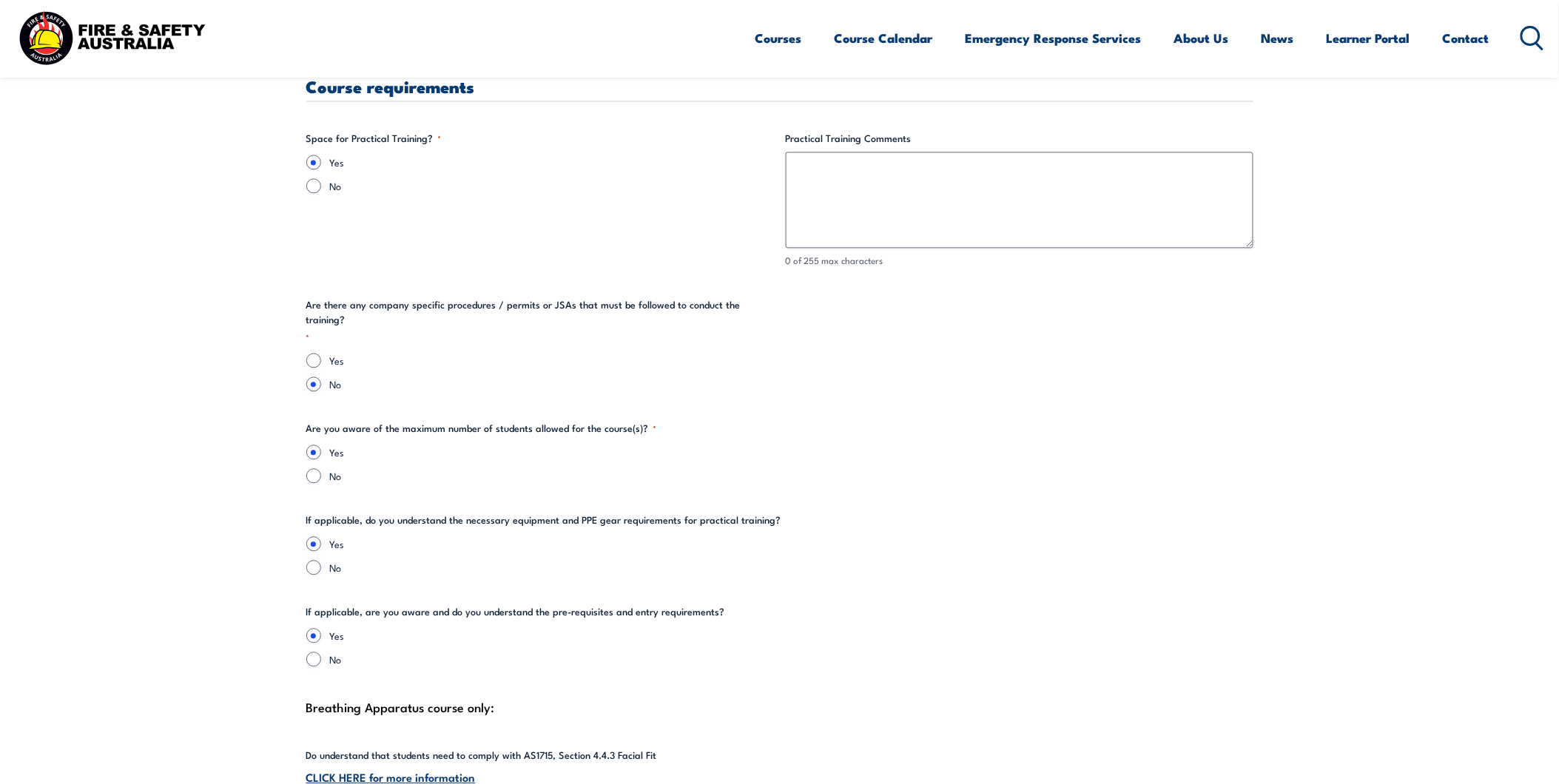
scroll to position [2957, 0]
type input "[PERSON_NAME]"
click at [315, 352] on input "Yes" at bounding box center [313, 359] width 14 height 14
radio input "true"
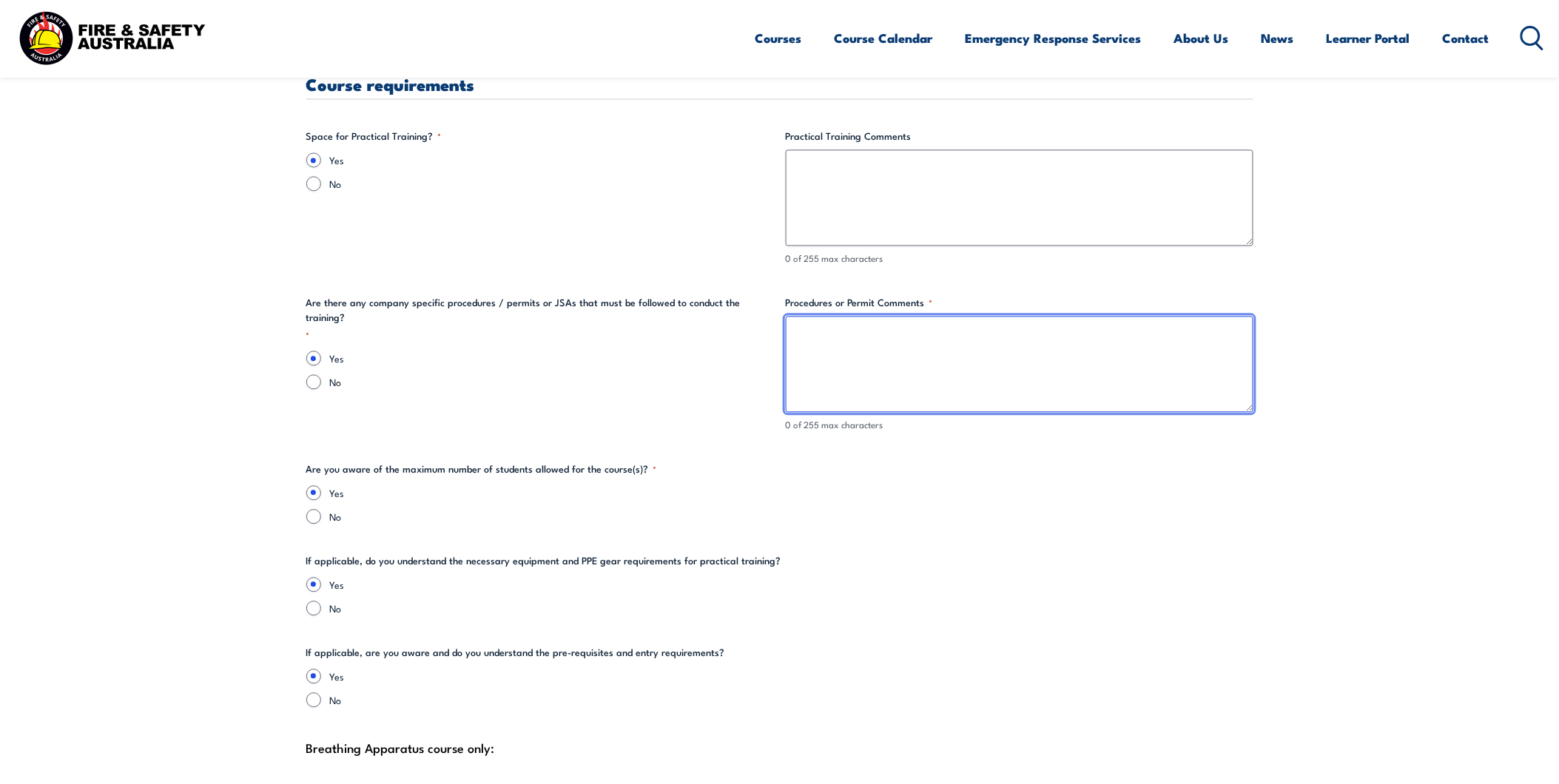
click at [883, 342] on textarea "Procedures or Permit Comments *" at bounding box center [1019, 364] width 468 height 96
click at [1133, 336] on textarea "JSEA must be provided prior with Clearance to Work permit required." at bounding box center [1019, 364] width 468 height 96
click at [914, 334] on textarea "JSEA must be provided prior with Clearance to Work permit required. If entering…" at bounding box center [1019, 364] width 468 height 96
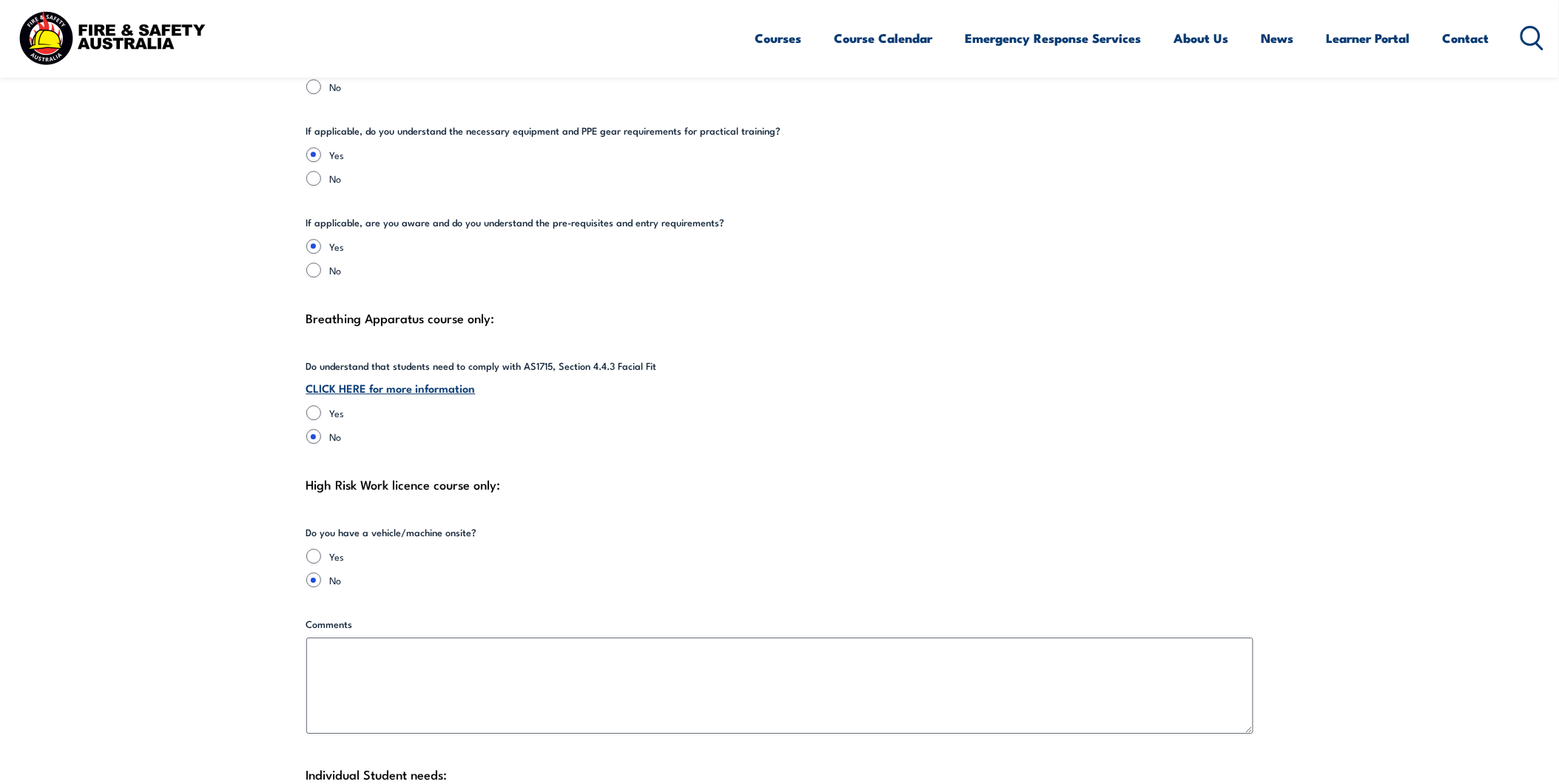
scroll to position [3532, 0]
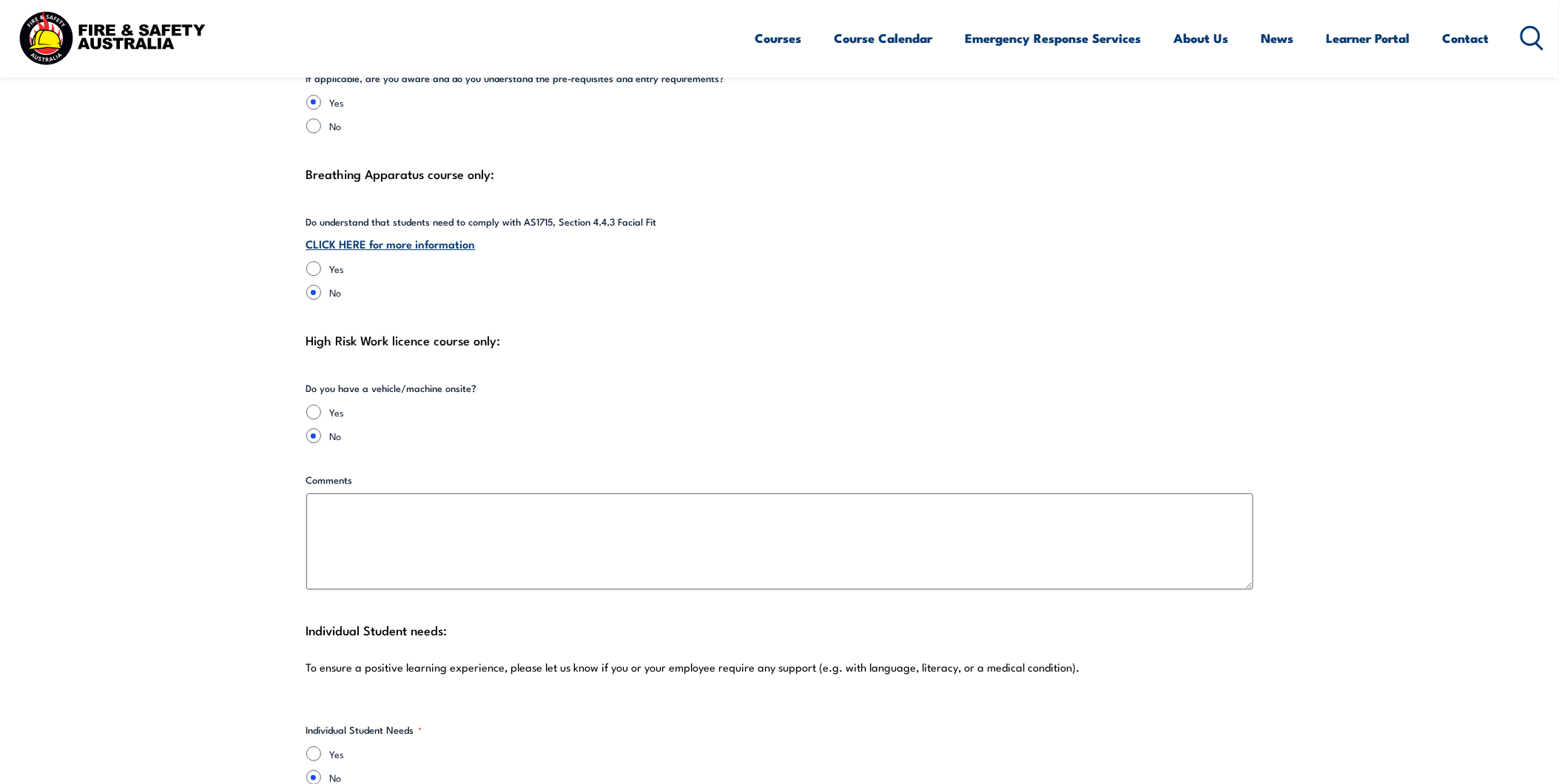
type textarea "JSEA must be provided prior & once on-site a Clearance to Work permit will be c…"
click at [360, 243] on link "CLICK HERE for more information" at bounding box center [390, 243] width 169 height 16
click at [312, 261] on input "Yes" at bounding box center [313, 268] width 14 height 14
radio input "true"
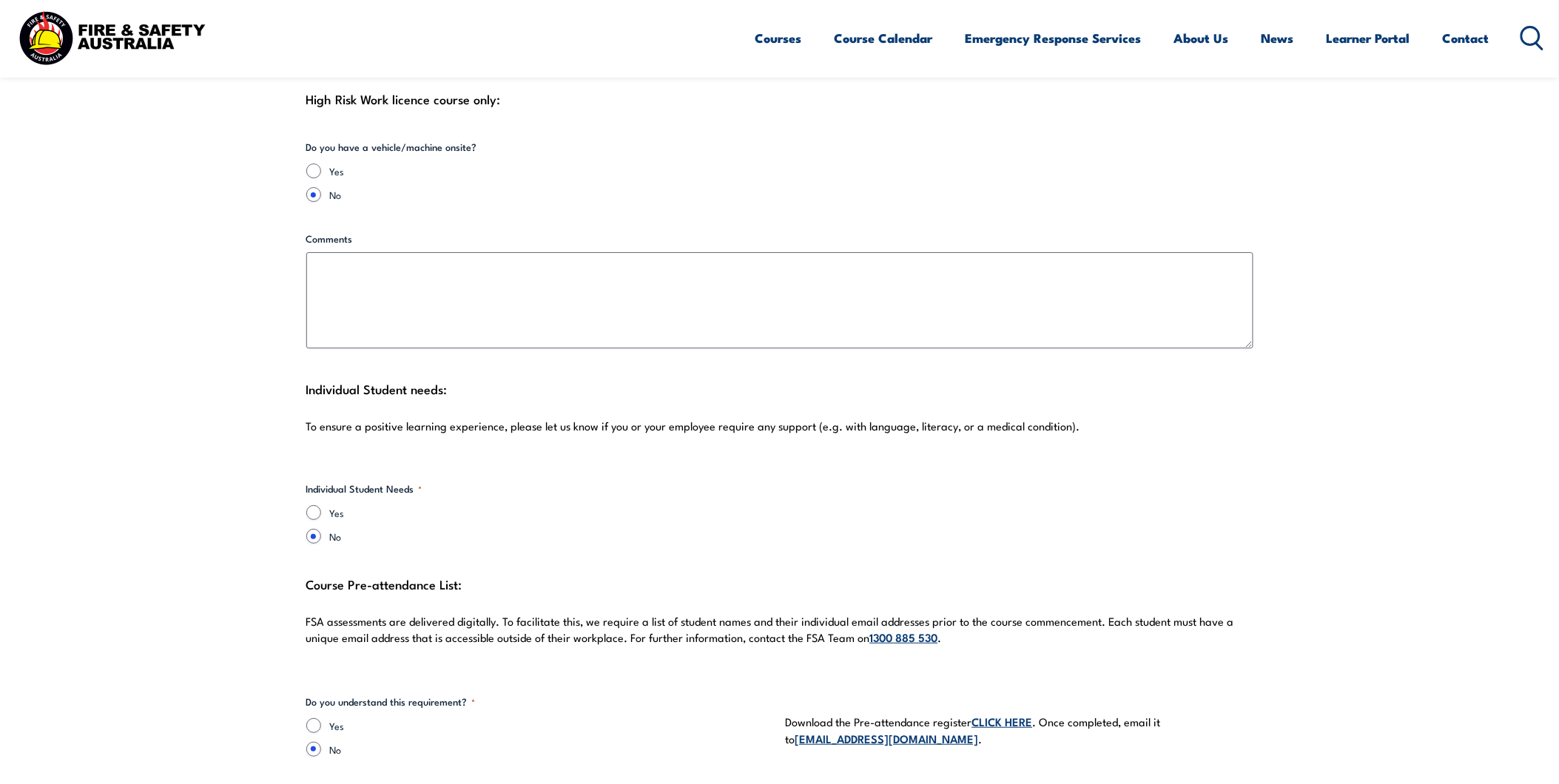
scroll to position [3779, 0]
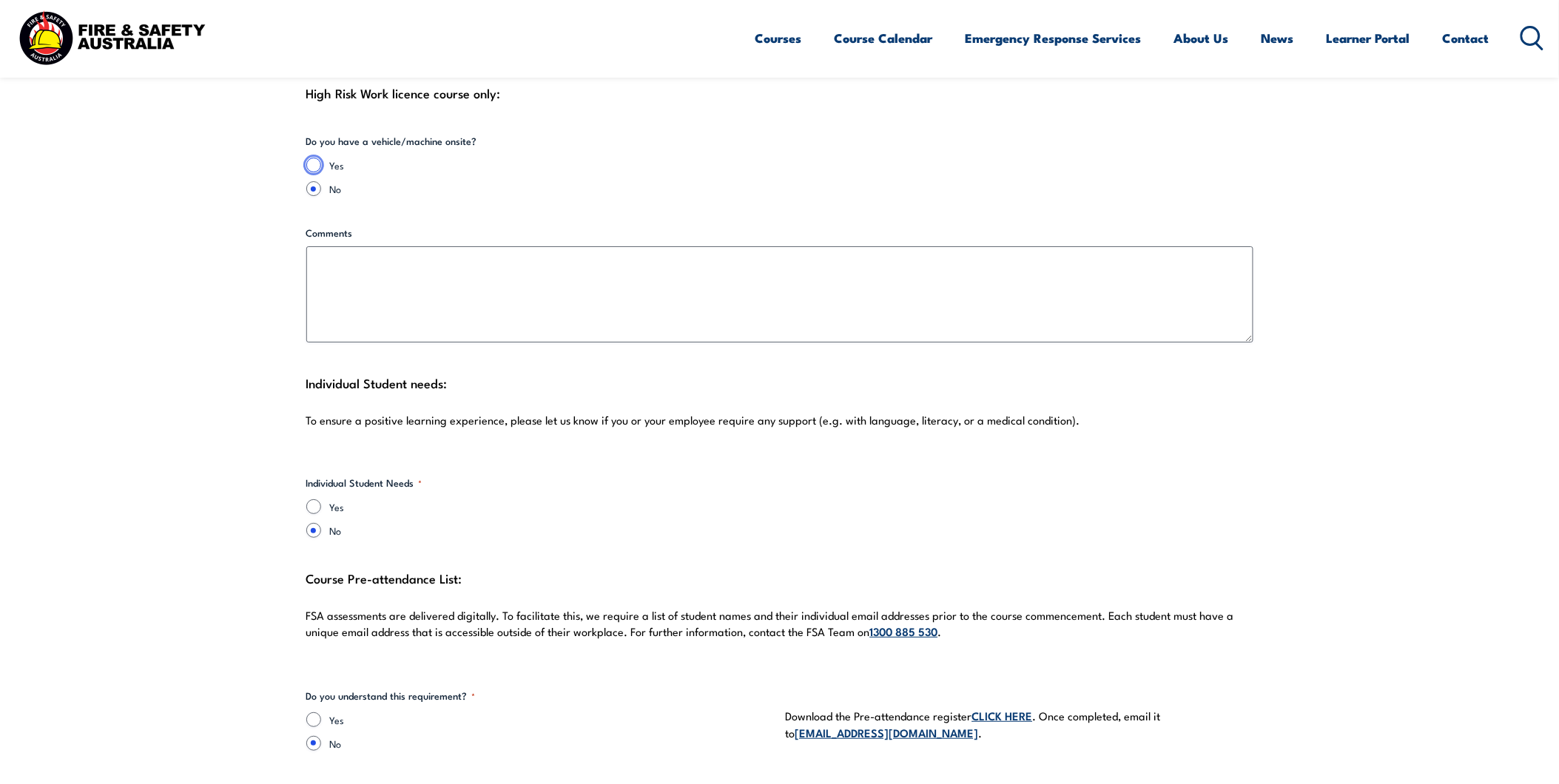
click at [318, 165] on input "Yes" at bounding box center [313, 165] width 14 height 14
radio input "true"
click at [316, 165] on input "Yes" at bounding box center [313, 165] width 14 height 14
click at [315, 187] on input "No" at bounding box center [313, 188] width 14 height 14
radio input "true"
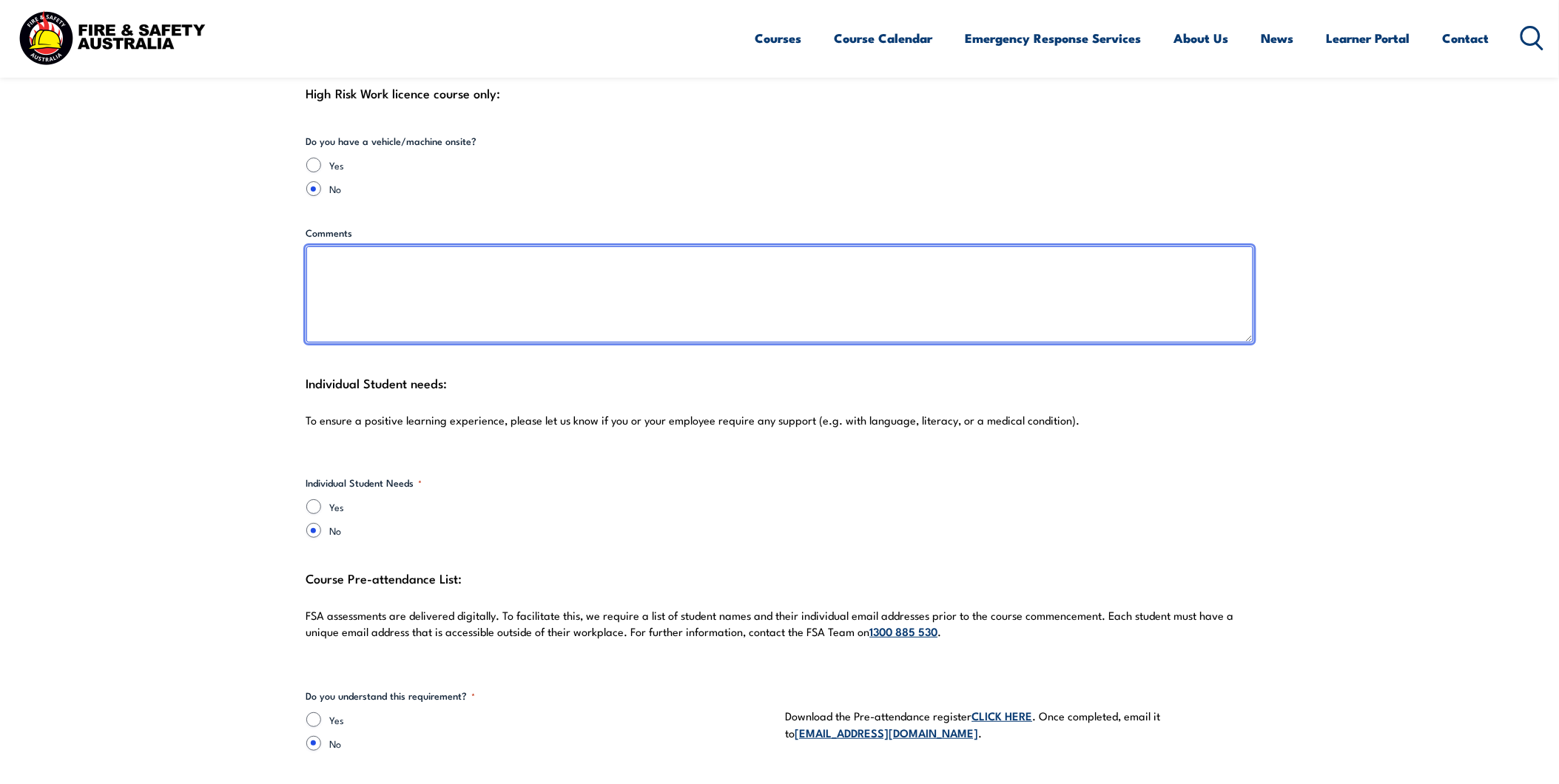
click at [505, 284] on textarea "Comments" at bounding box center [779, 294] width 947 height 96
type textarea "N"
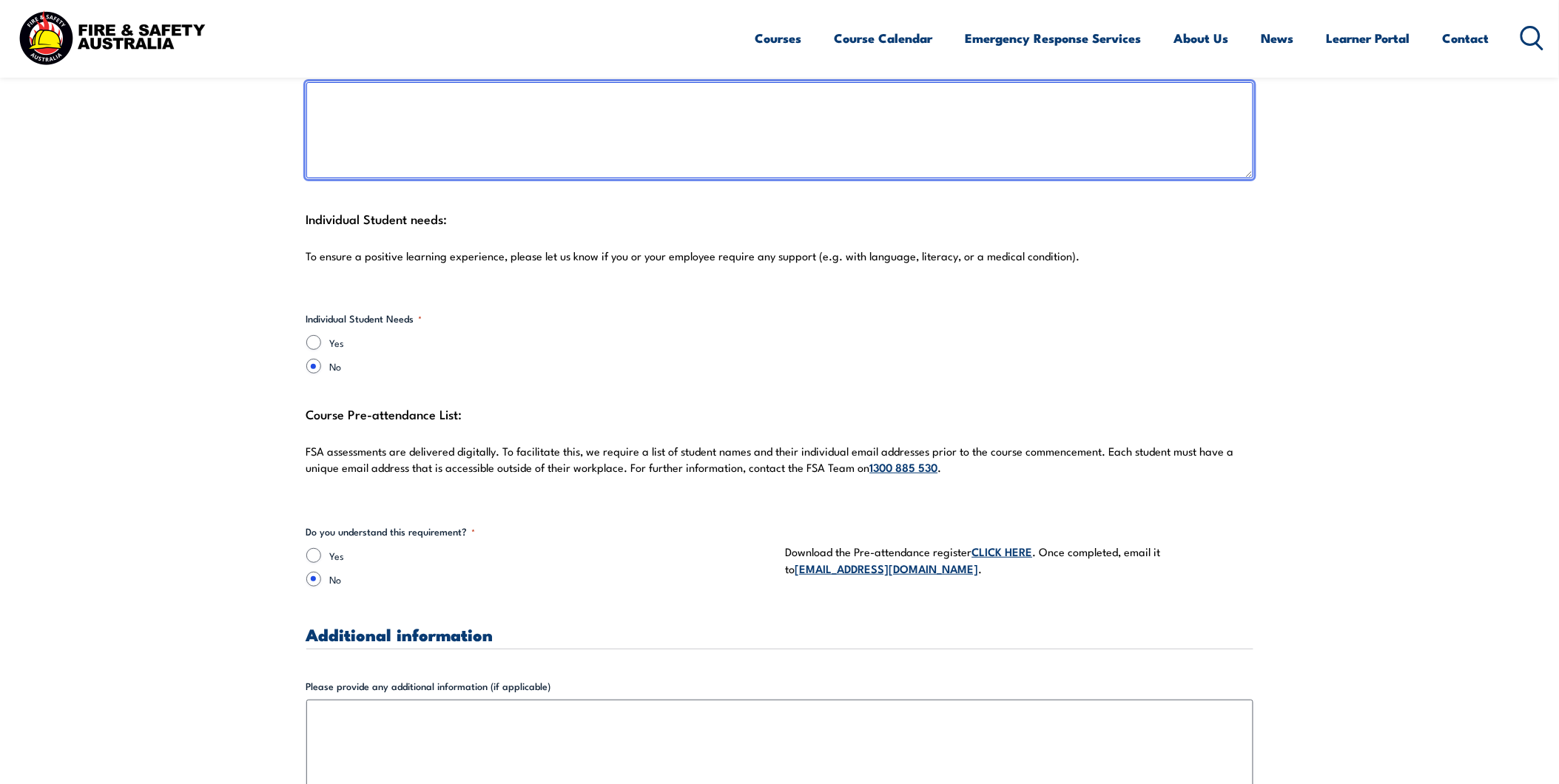
scroll to position [4025, 0]
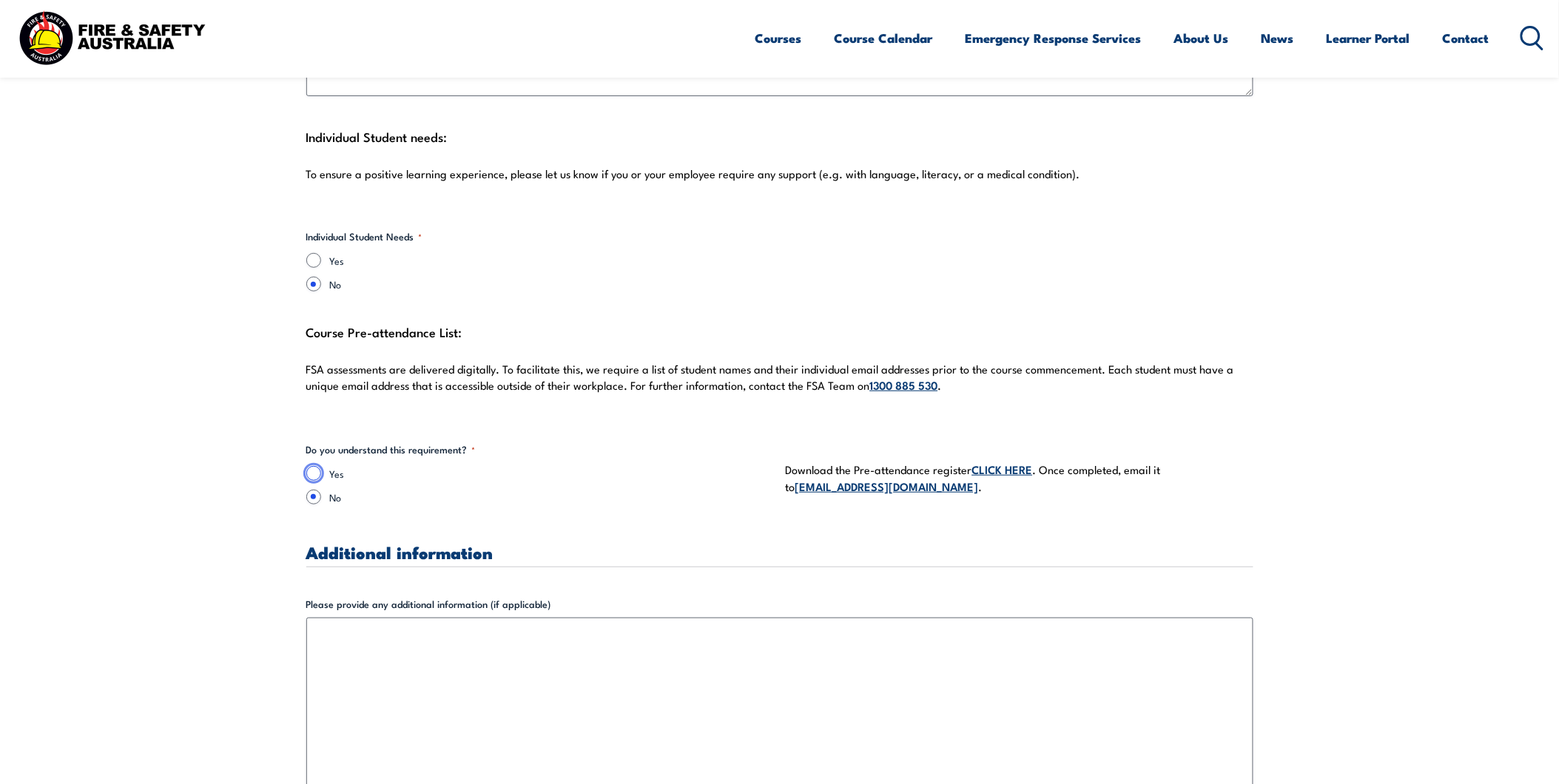
click at [318, 471] on input "Yes" at bounding box center [313, 473] width 14 height 14
radio input "true"
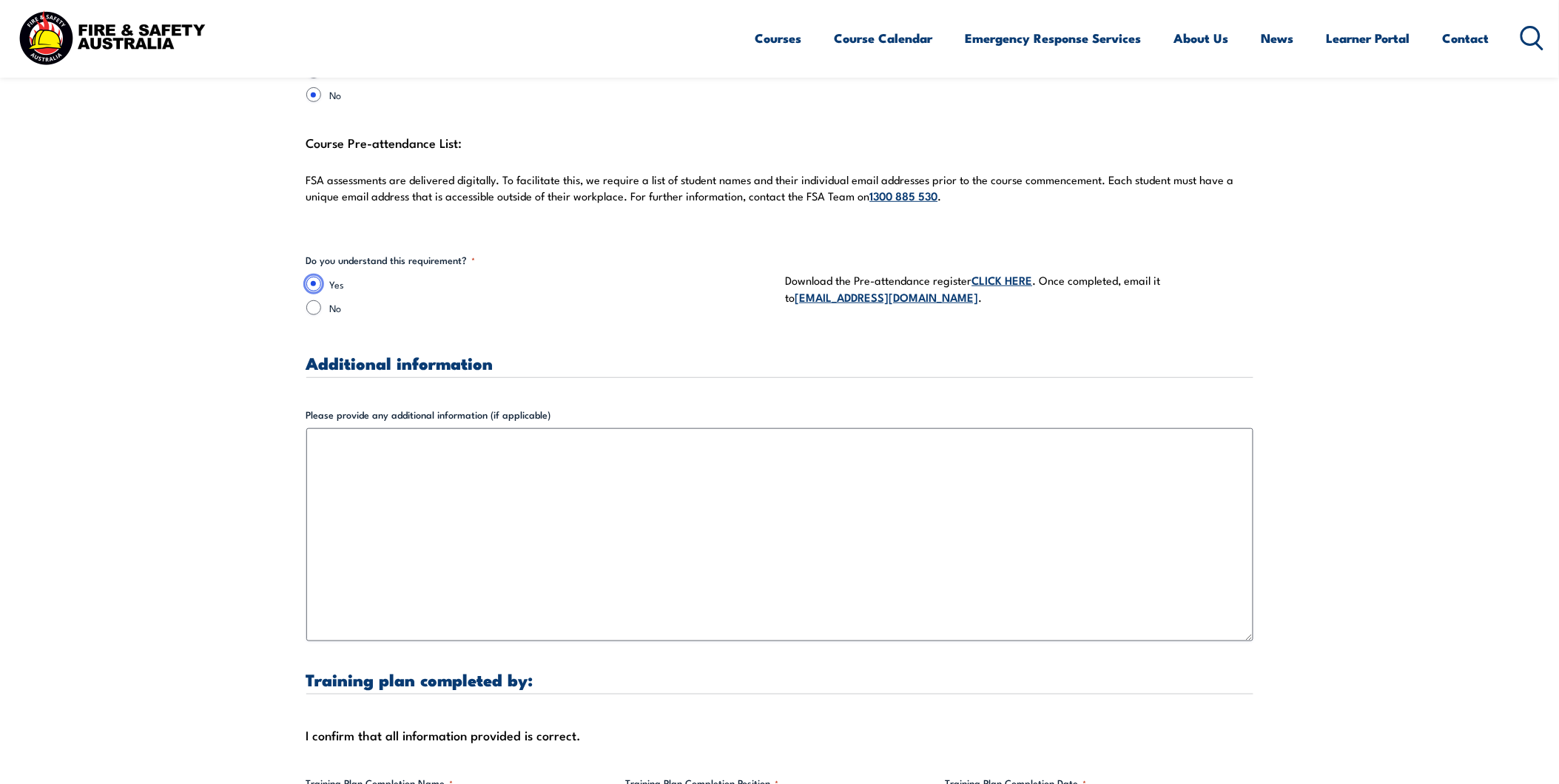
scroll to position [4353, 0]
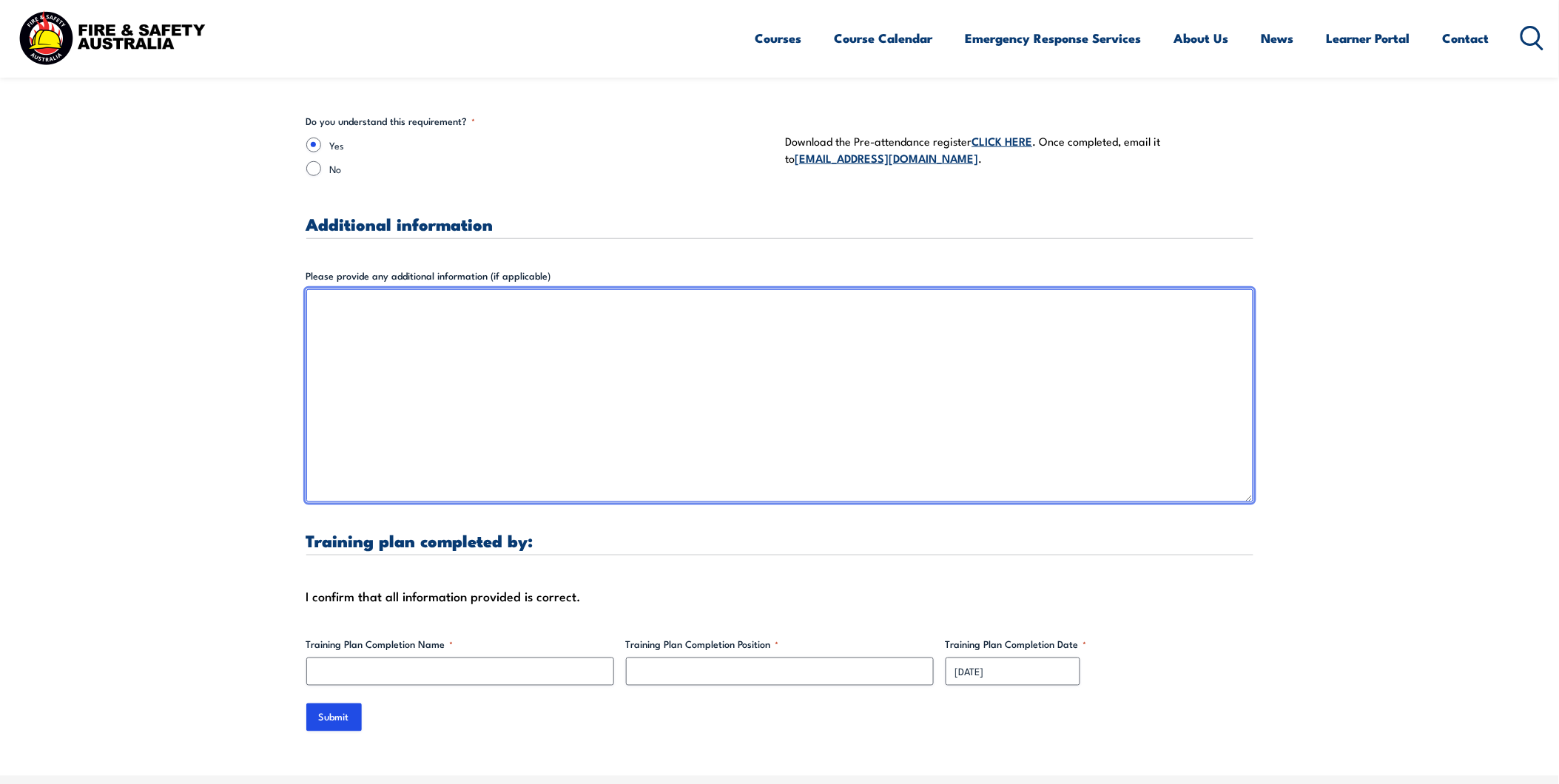
click at [408, 314] on textarea "Please provide any additional information (if applicable)" at bounding box center [779, 396] width 947 height 213
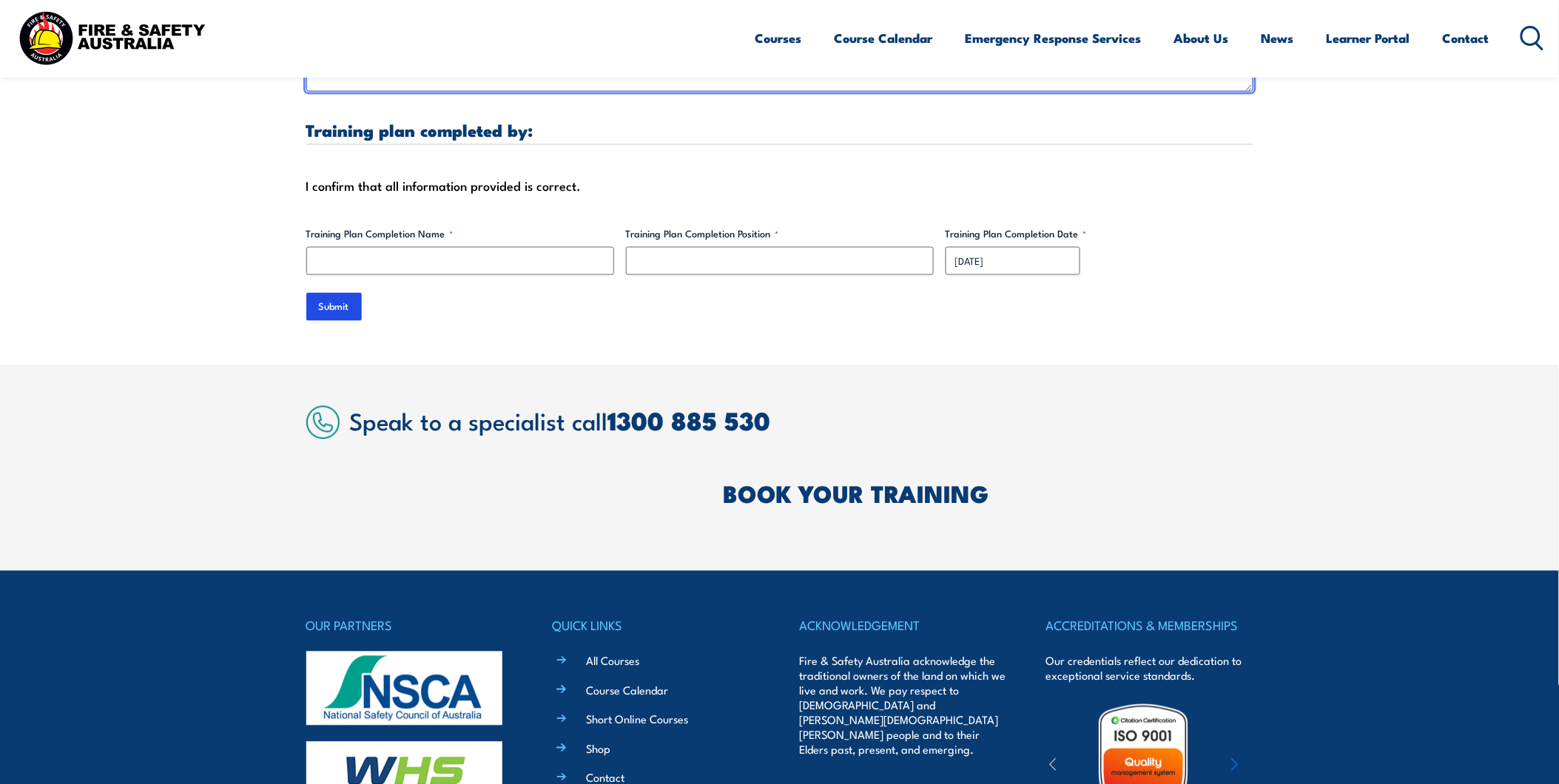
scroll to position [4764, 0]
type textarea "[PERSON_NAME] will be attending site to complete rescue plans specific to our s…"
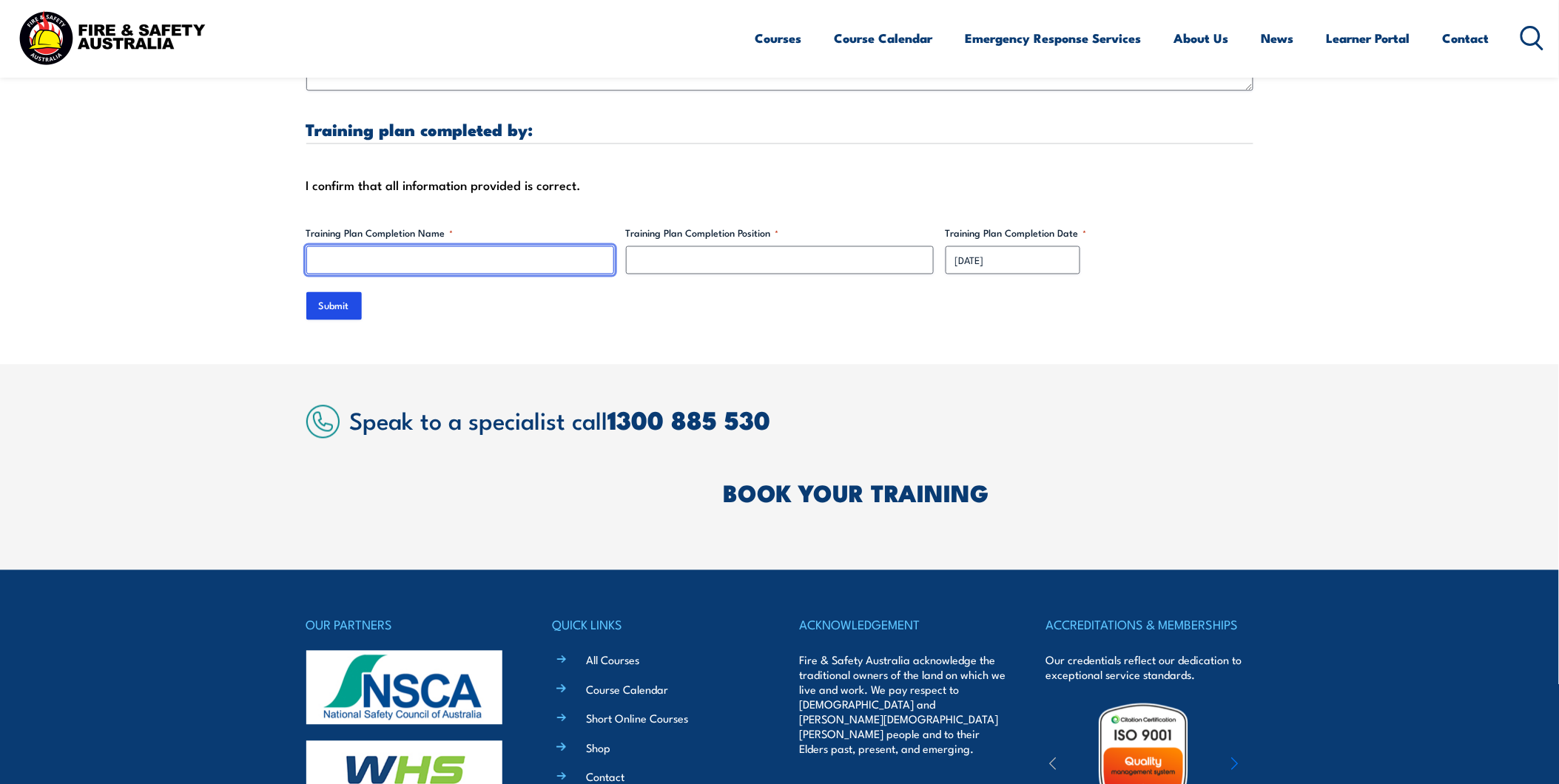
click at [379, 256] on input "Training Plan Completion Name *" at bounding box center [460, 260] width 308 height 28
type input "[PERSON_NAME]"
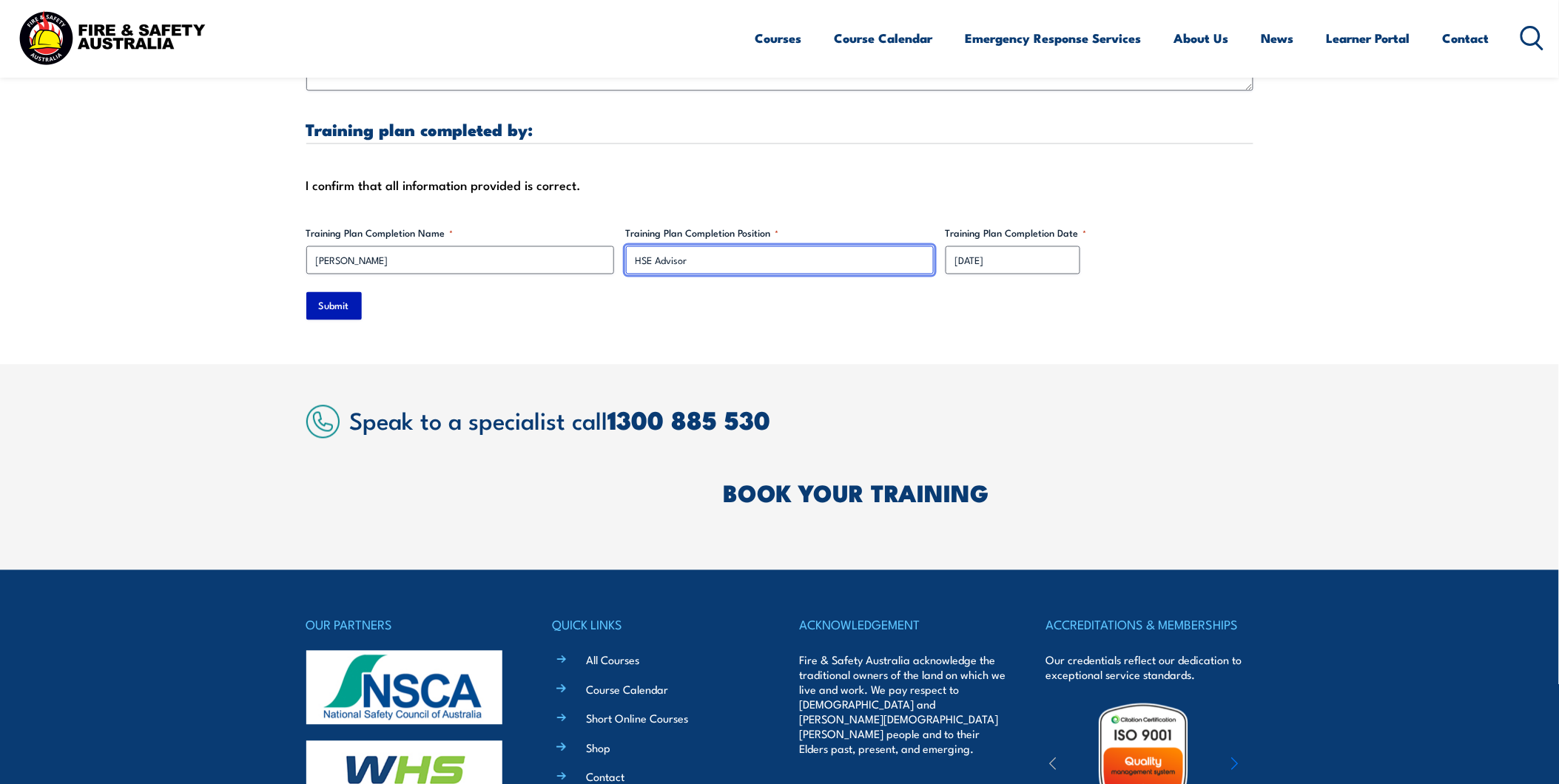
type input "HSE Advisor"
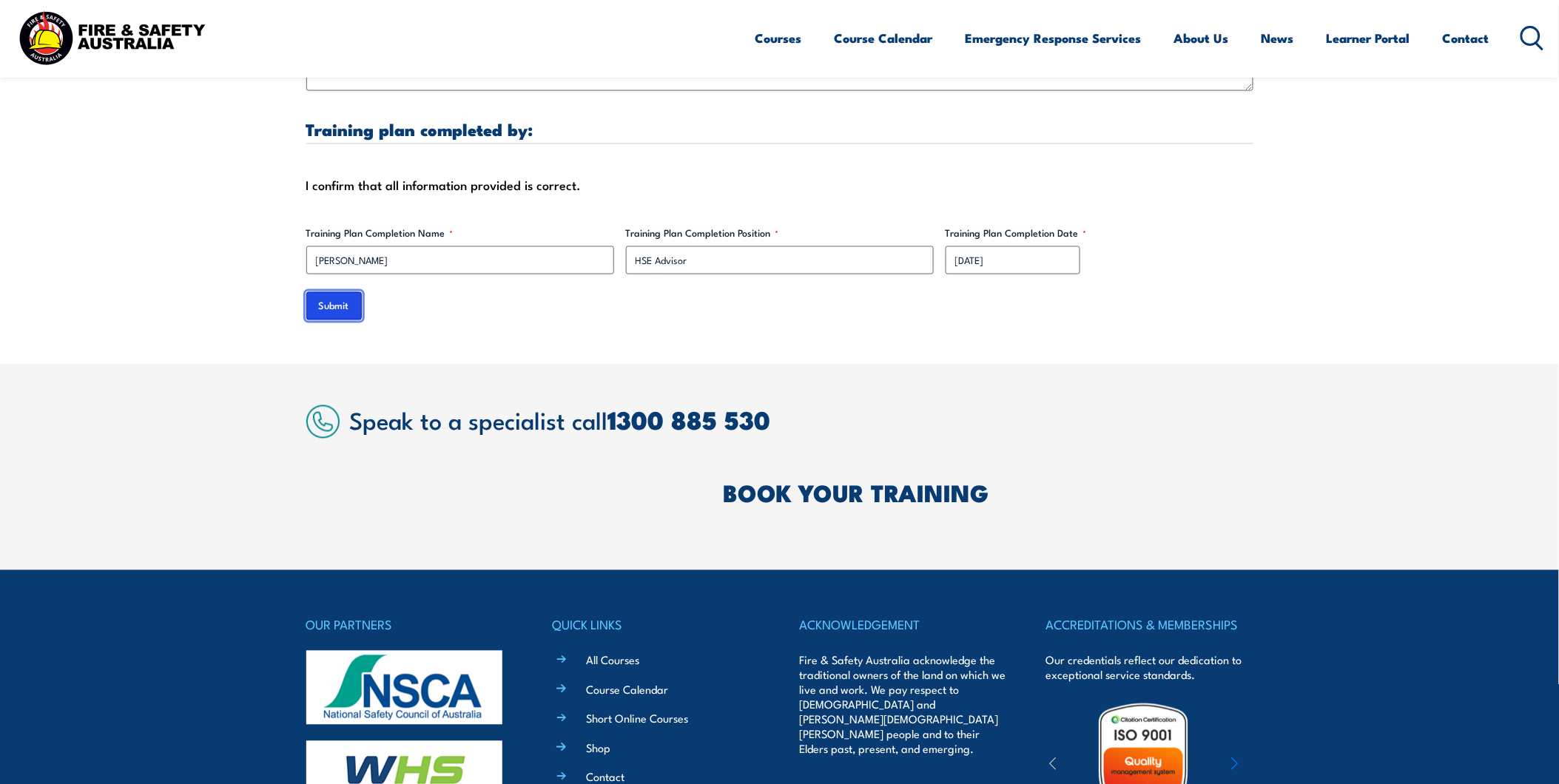
click at [318, 307] on input "Submit" at bounding box center [334, 306] width 56 height 28
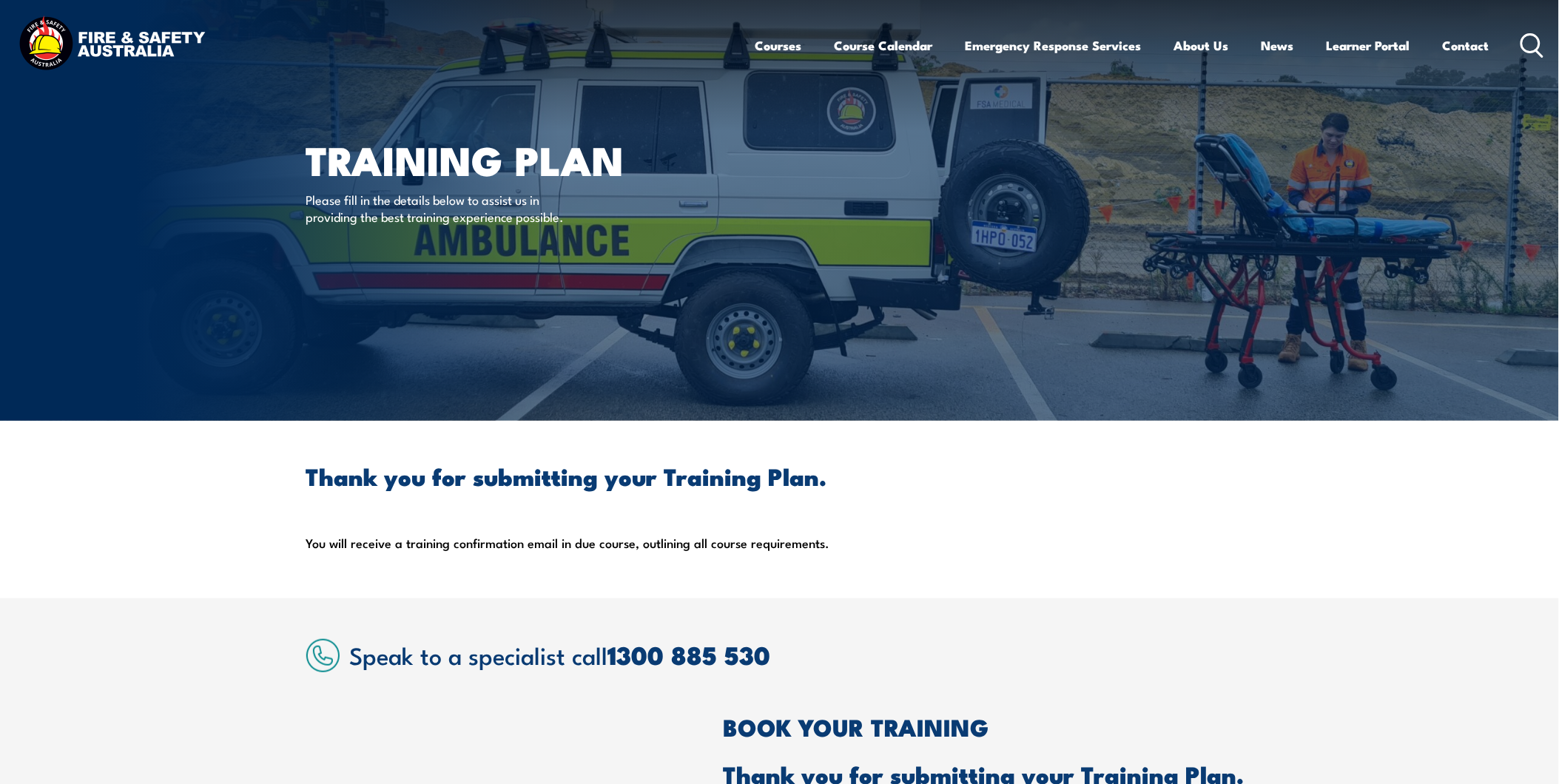
scroll to position [0, 0]
